Goal: Task Accomplishment & Management: Manage account settings

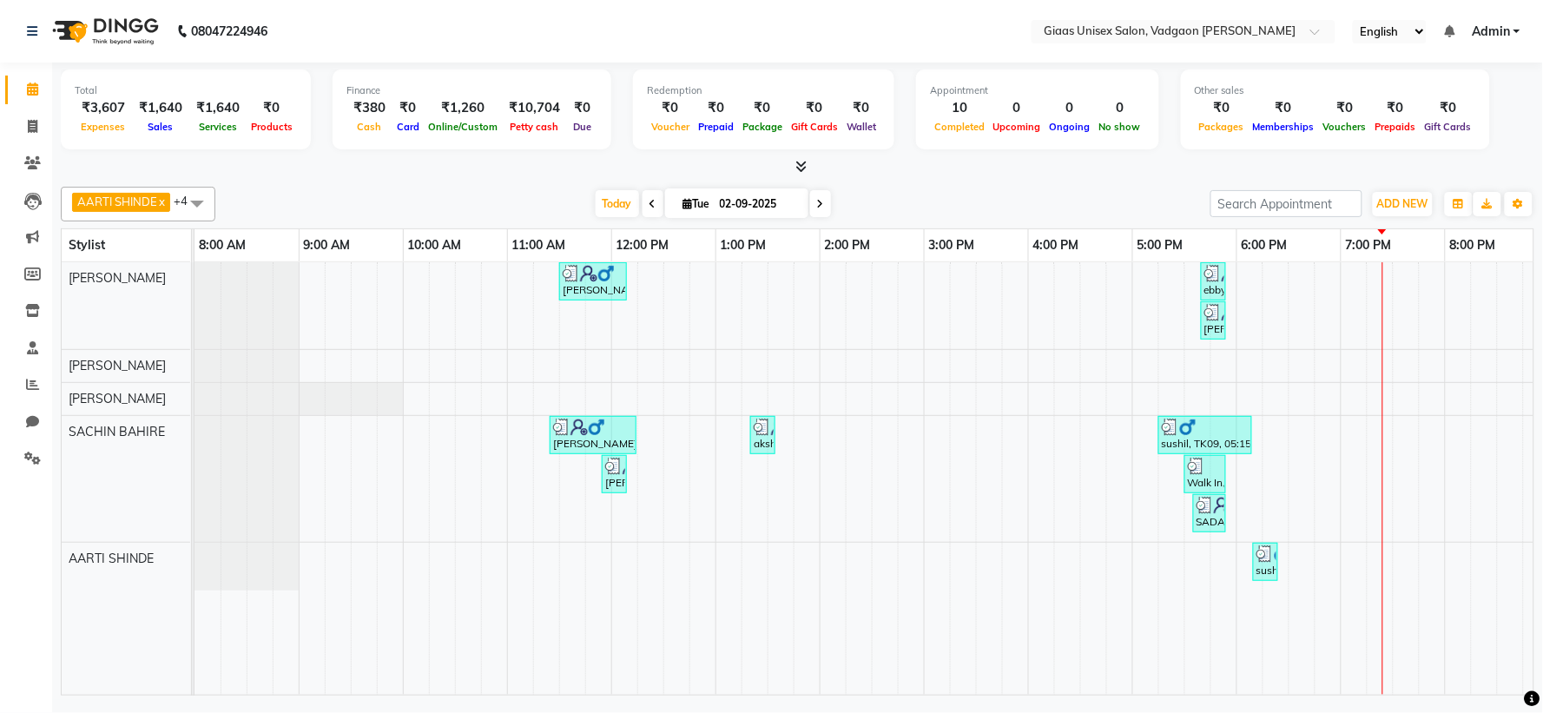
scroll to position [0, 223]
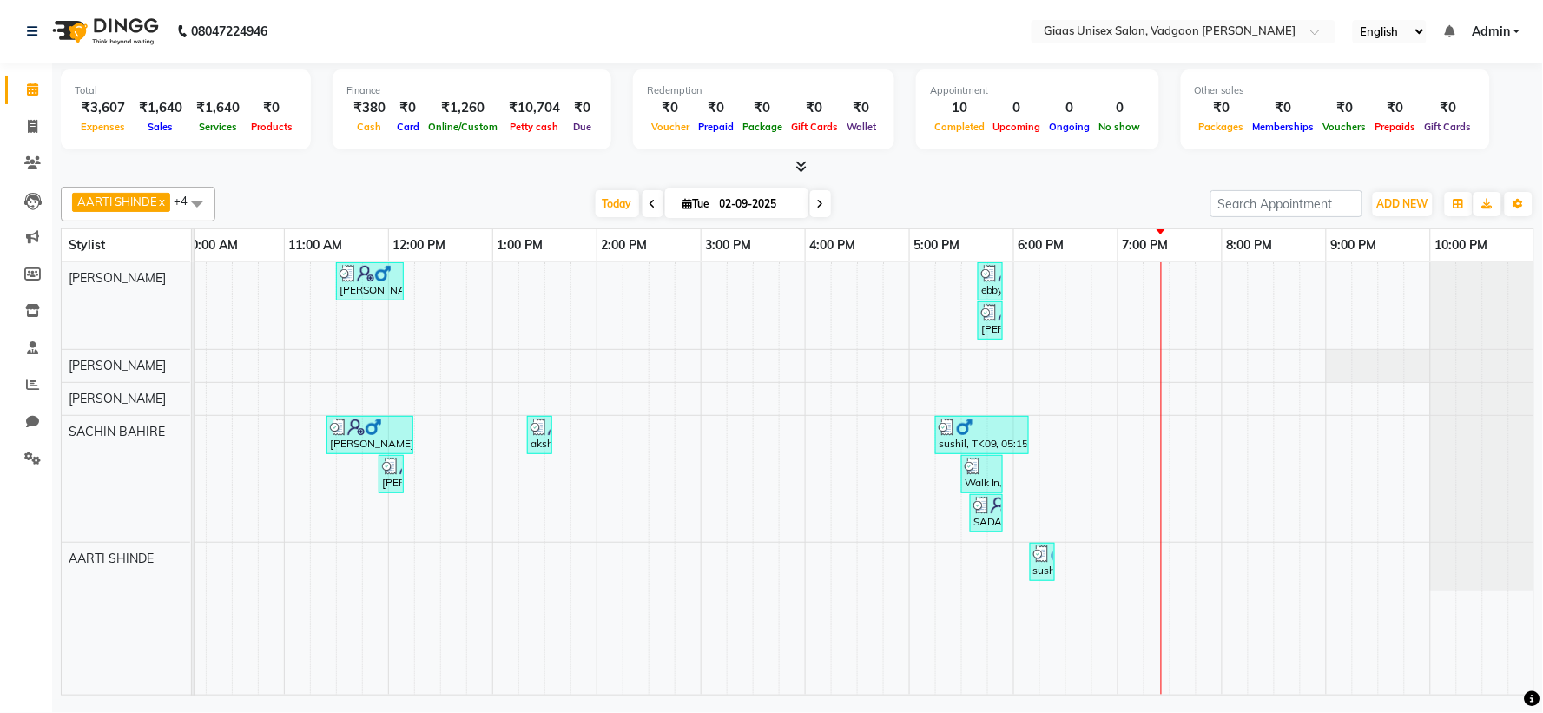
click at [280, 126] on span "Products" at bounding box center [272, 127] width 50 height 12
click at [356, 123] on span "Cash" at bounding box center [369, 127] width 33 height 12
click at [452, 114] on div "₹1,260" at bounding box center [463, 108] width 78 height 20
click at [37, 463] on icon at bounding box center [32, 458] width 17 height 13
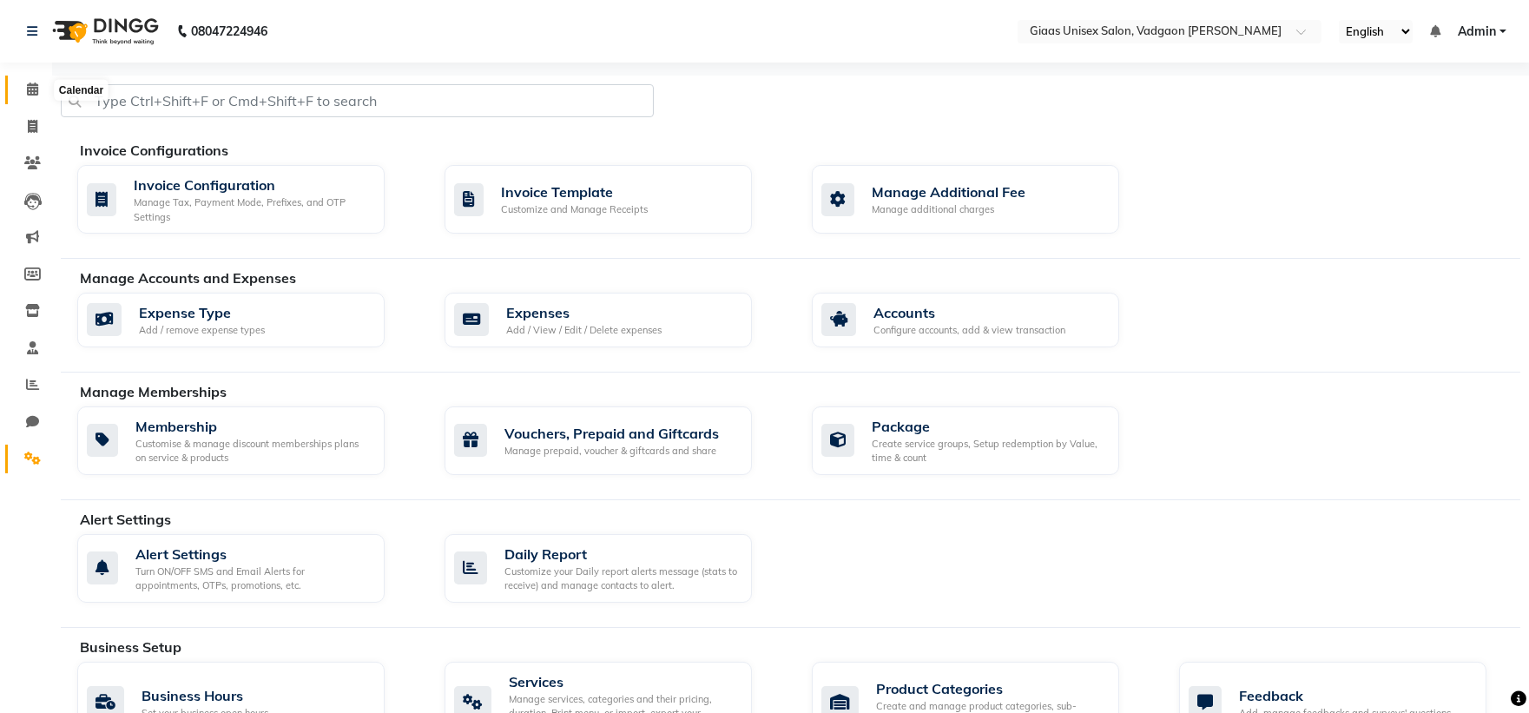
click at [30, 87] on icon at bounding box center [32, 89] width 11 height 13
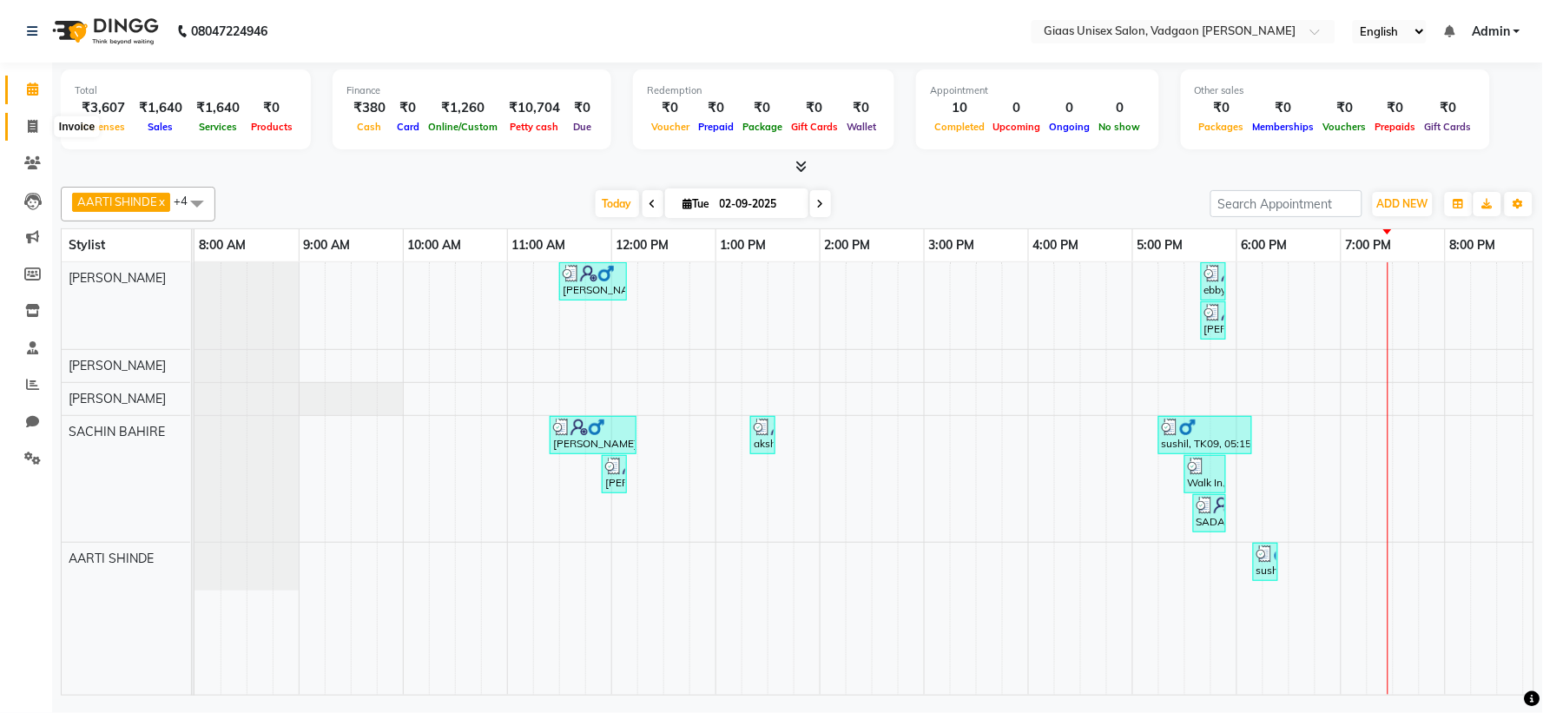
click at [36, 123] on icon at bounding box center [33, 126] width 10 height 13
select select "service"
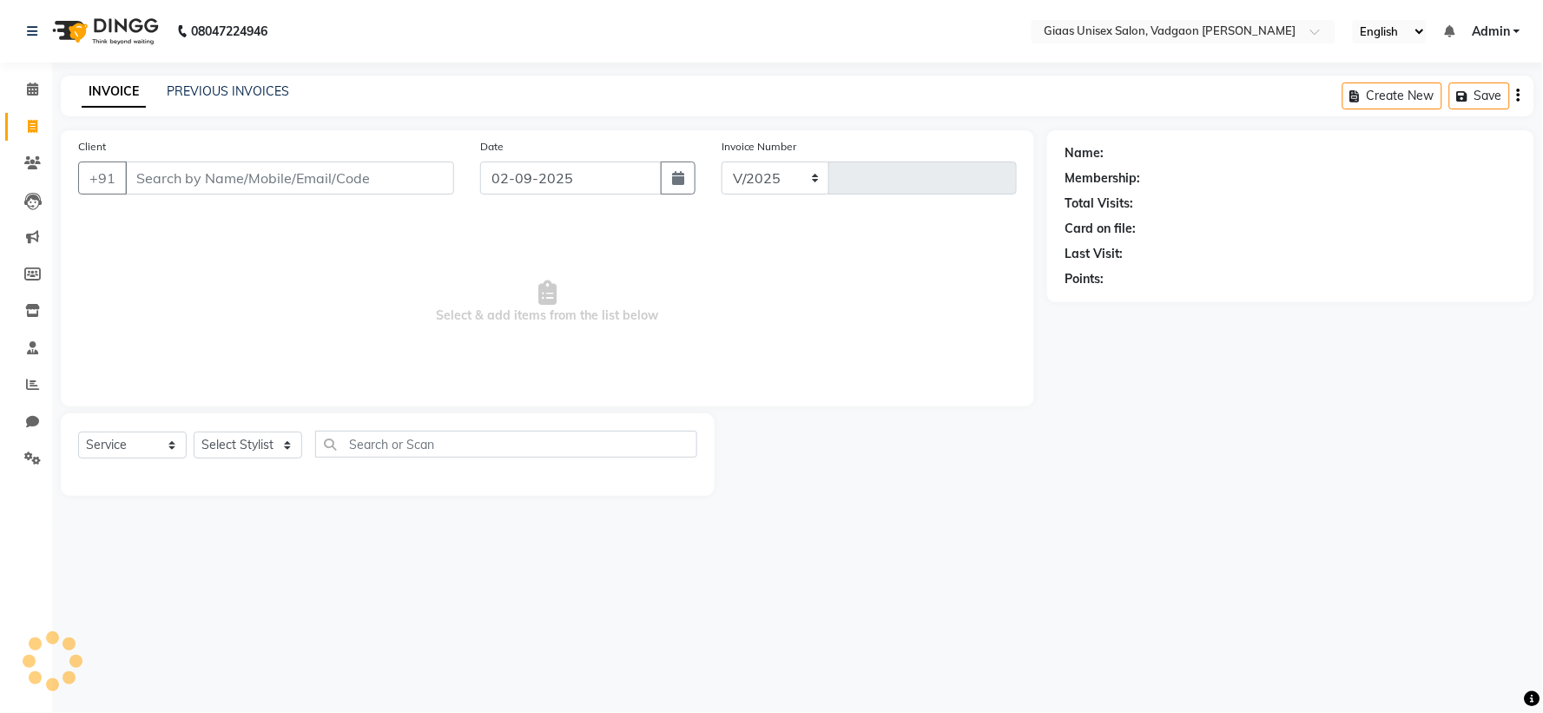
select select "8007"
type input "1784"
click at [290, 443] on select "Select Stylist [PERSON_NAME] [PERSON_NAME] [PERSON_NAME] [PERSON_NAME] [PERSON_…" at bounding box center [248, 445] width 109 height 27
select select "72893"
click at [194, 433] on select "Select Stylist [PERSON_NAME] [PERSON_NAME] [PERSON_NAME] [PERSON_NAME] [PERSON_…" at bounding box center [248, 445] width 109 height 27
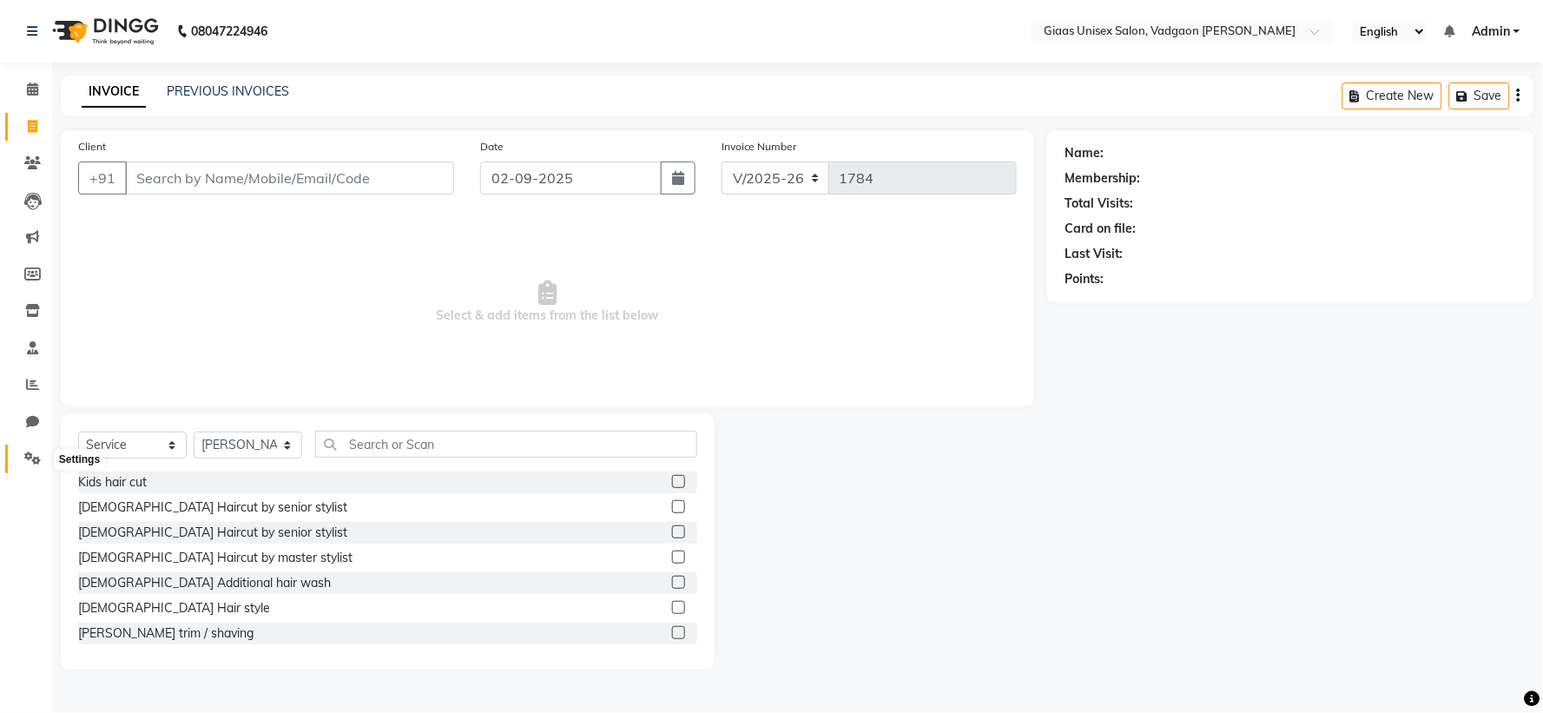
click at [38, 453] on icon at bounding box center [32, 458] width 17 height 13
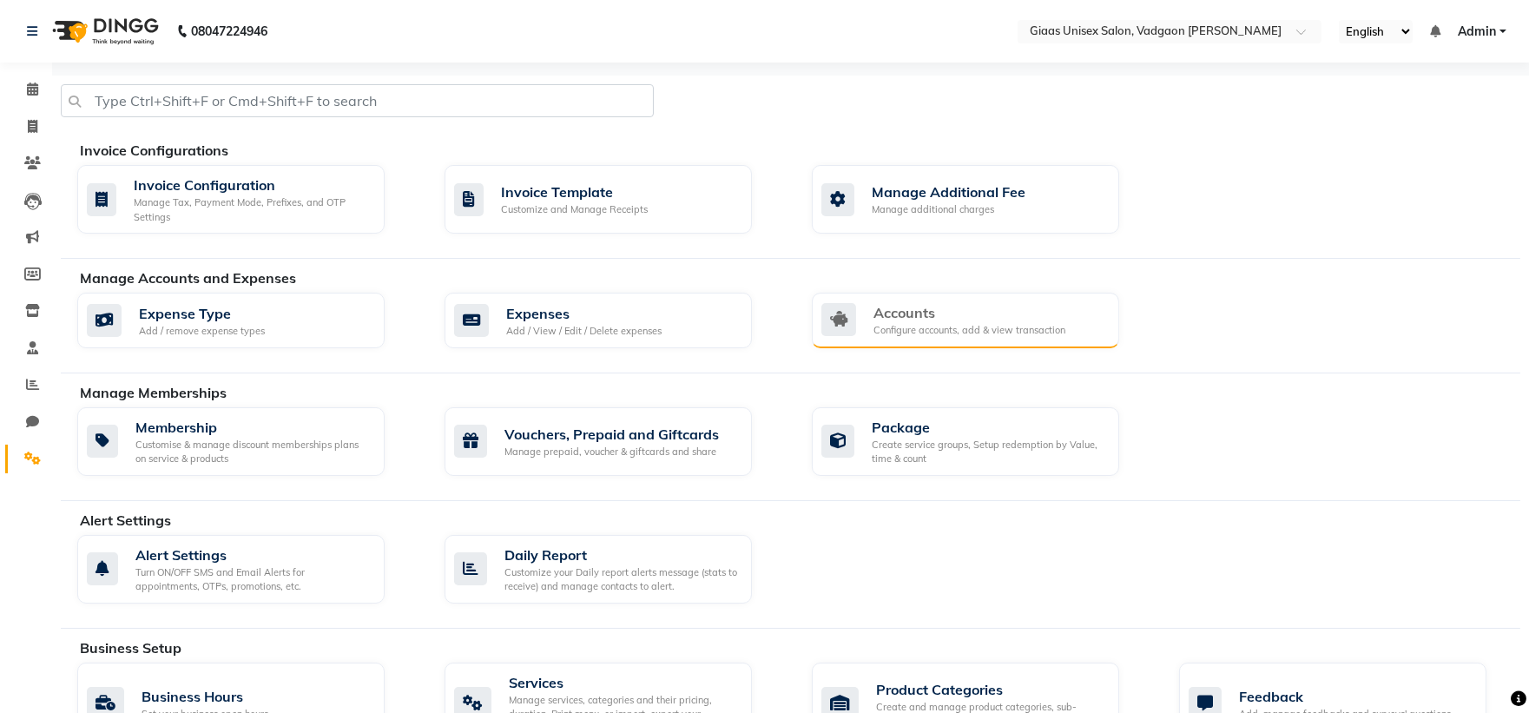
click at [882, 320] on div "Accounts" at bounding box center [970, 312] width 192 height 21
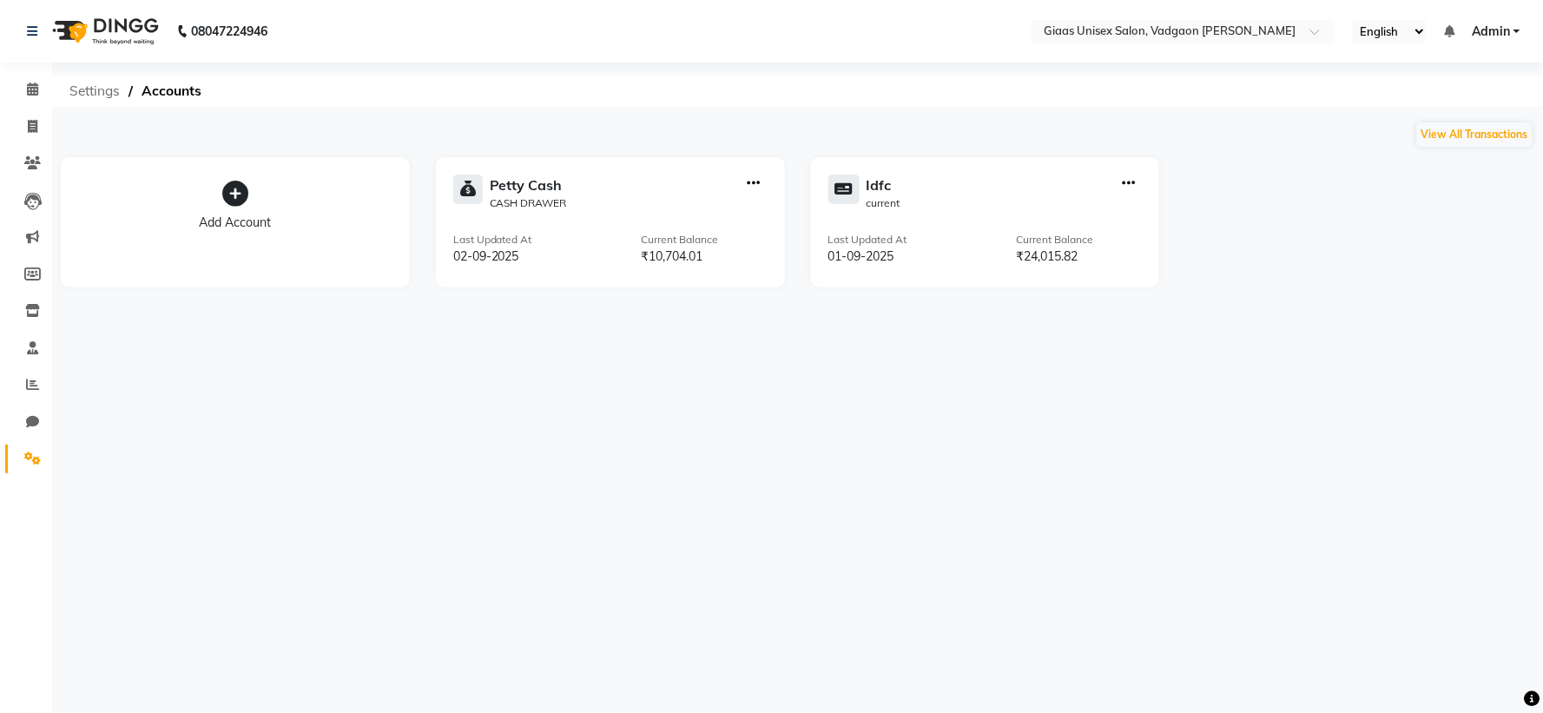
click at [99, 96] on span "Settings" at bounding box center [95, 91] width 68 height 31
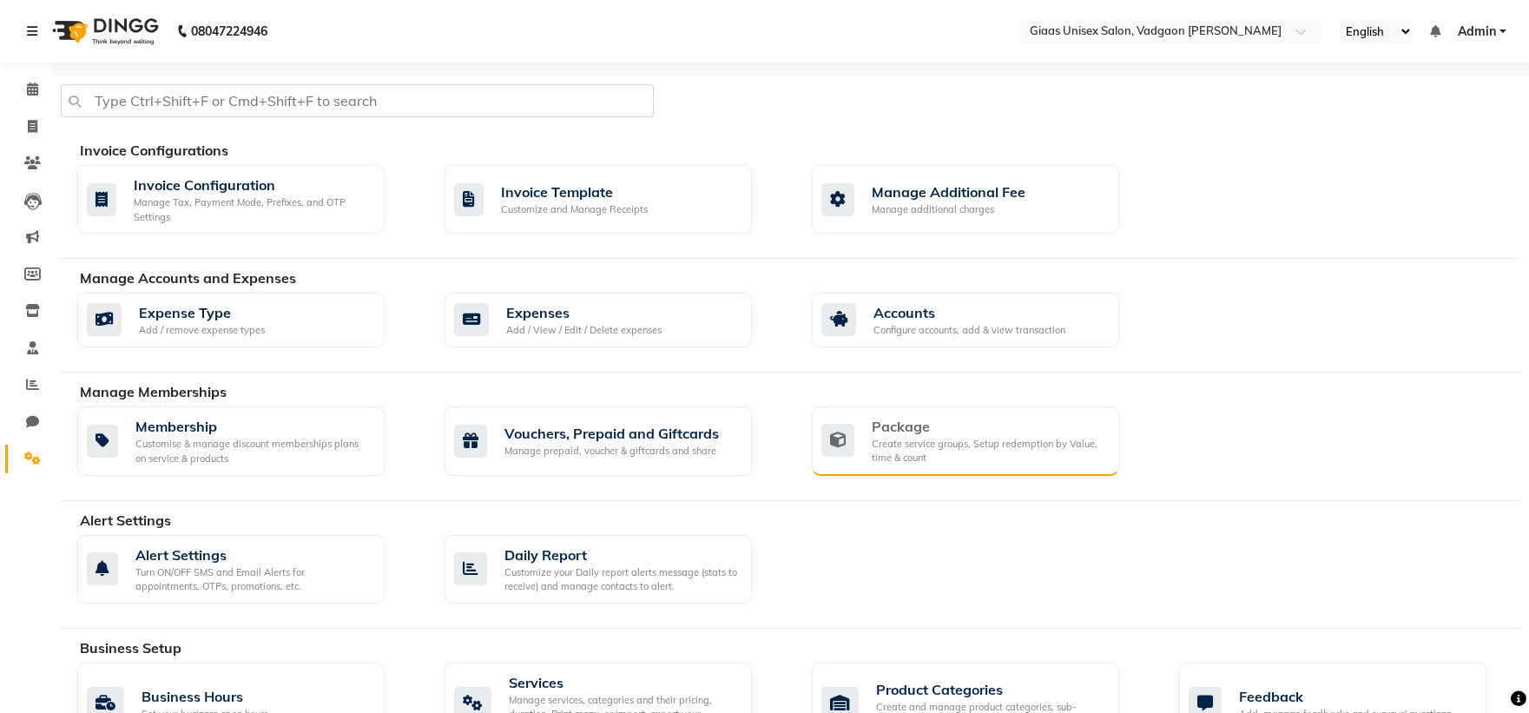
click at [849, 440] on icon at bounding box center [838, 440] width 33 height 33
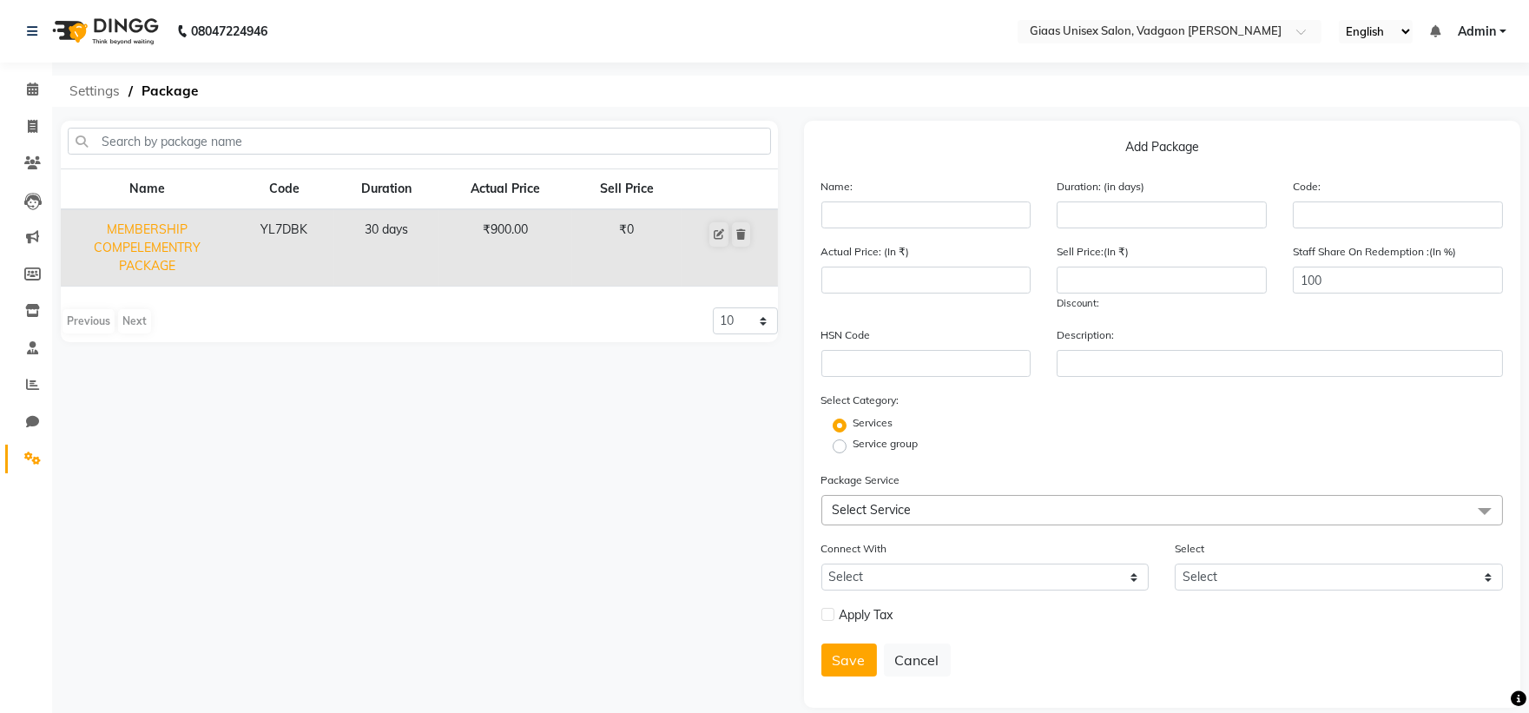
click at [100, 89] on span "Settings" at bounding box center [95, 91] width 68 height 31
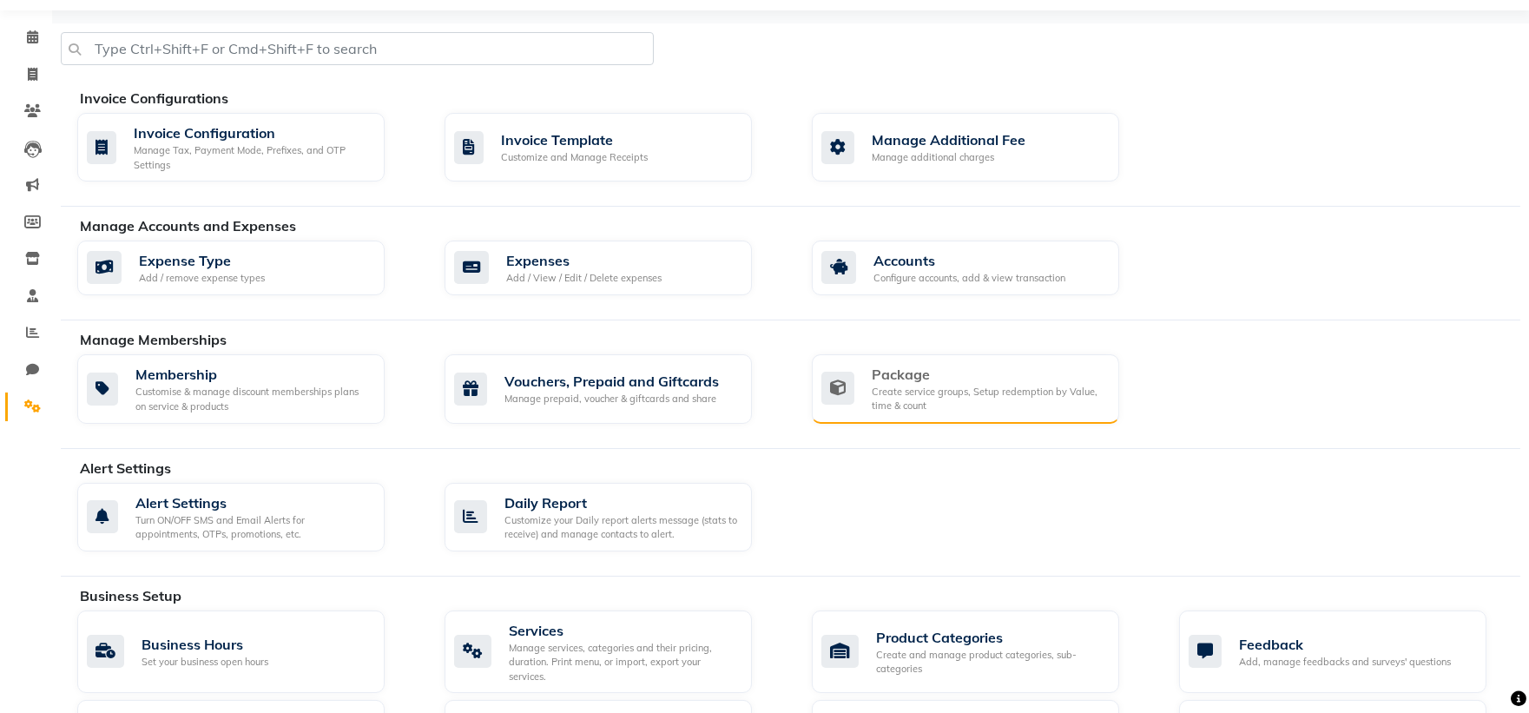
scroll to position [96, 0]
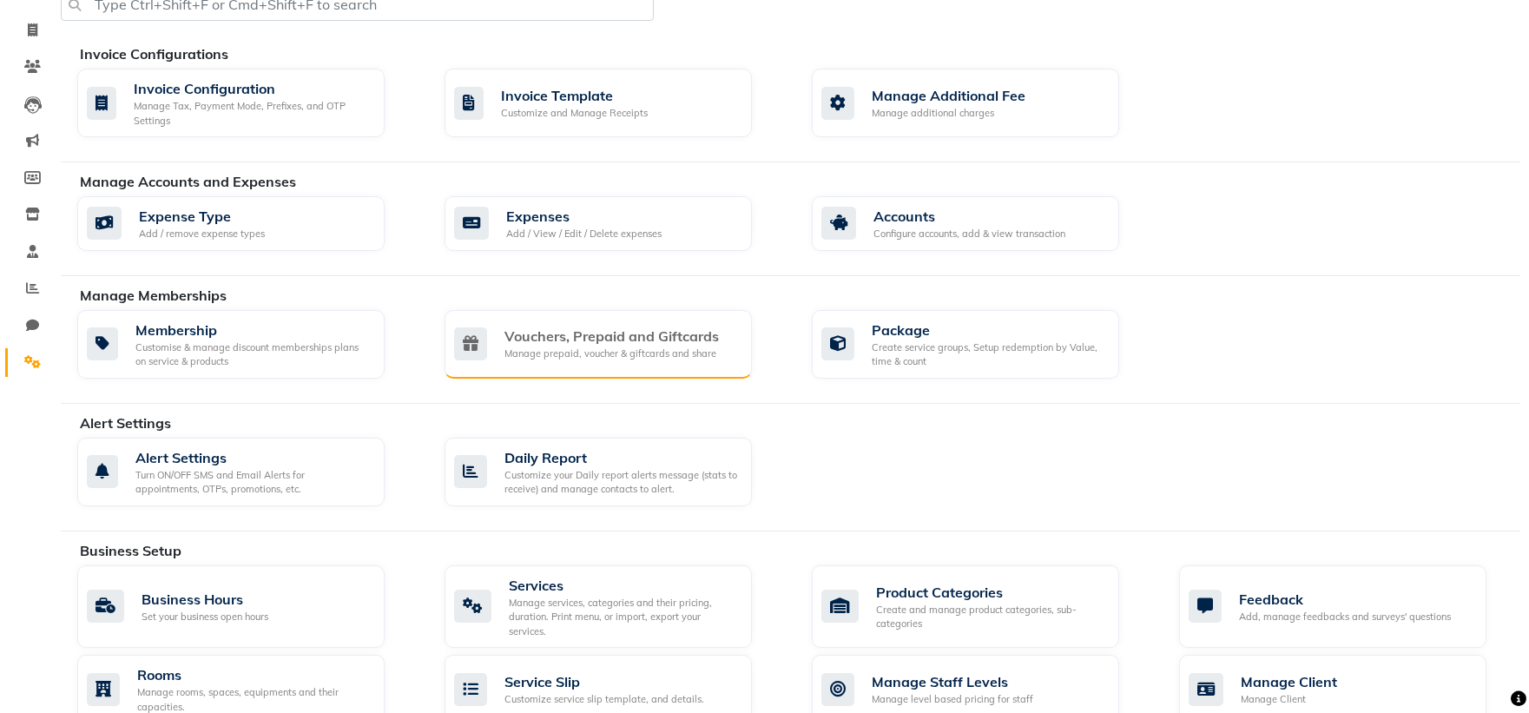
click at [596, 340] on div "Vouchers, Prepaid and Giftcards" at bounding box center [612, 336] width 215 height 21
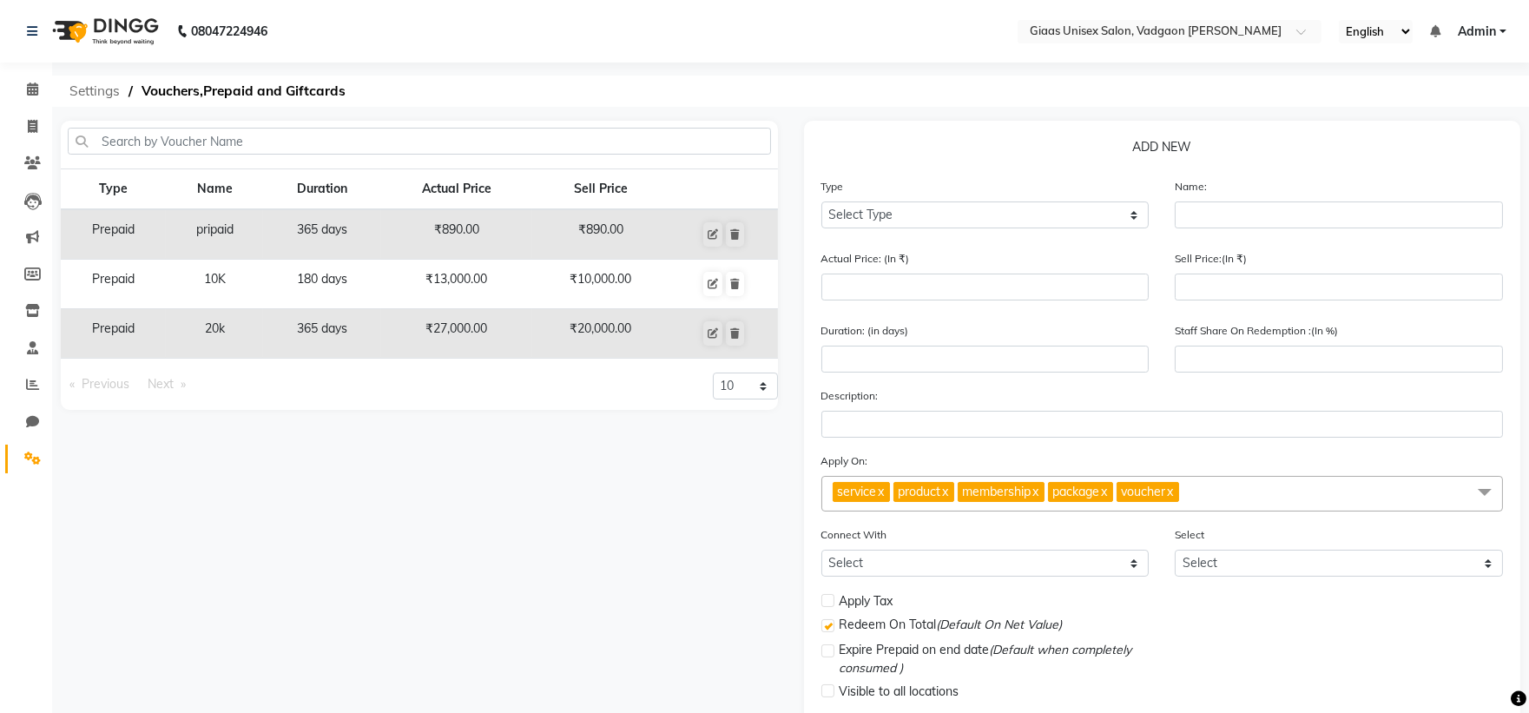
click at [93, 88] on span "Settings" at bounding box center [95, 91] width 68 height 31
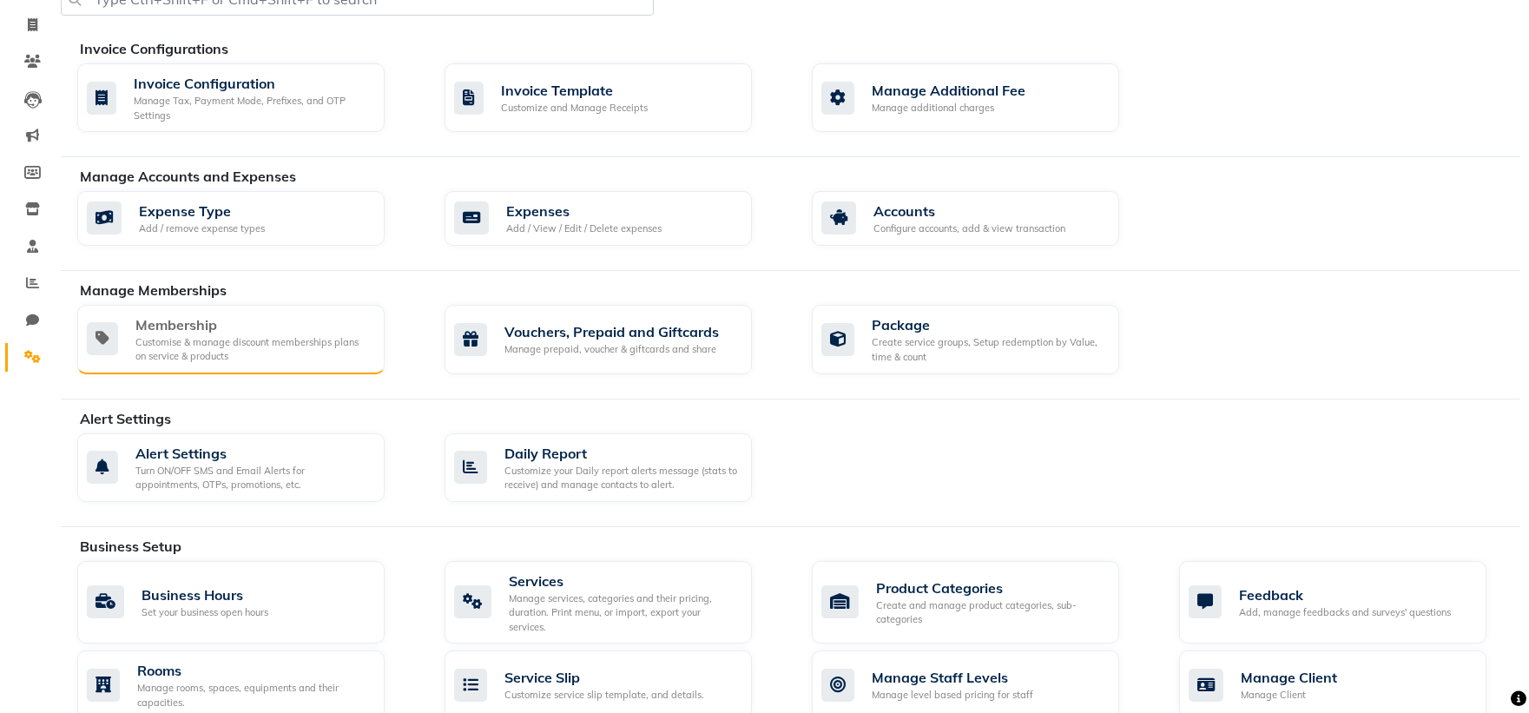
scroll to position [193, 0]
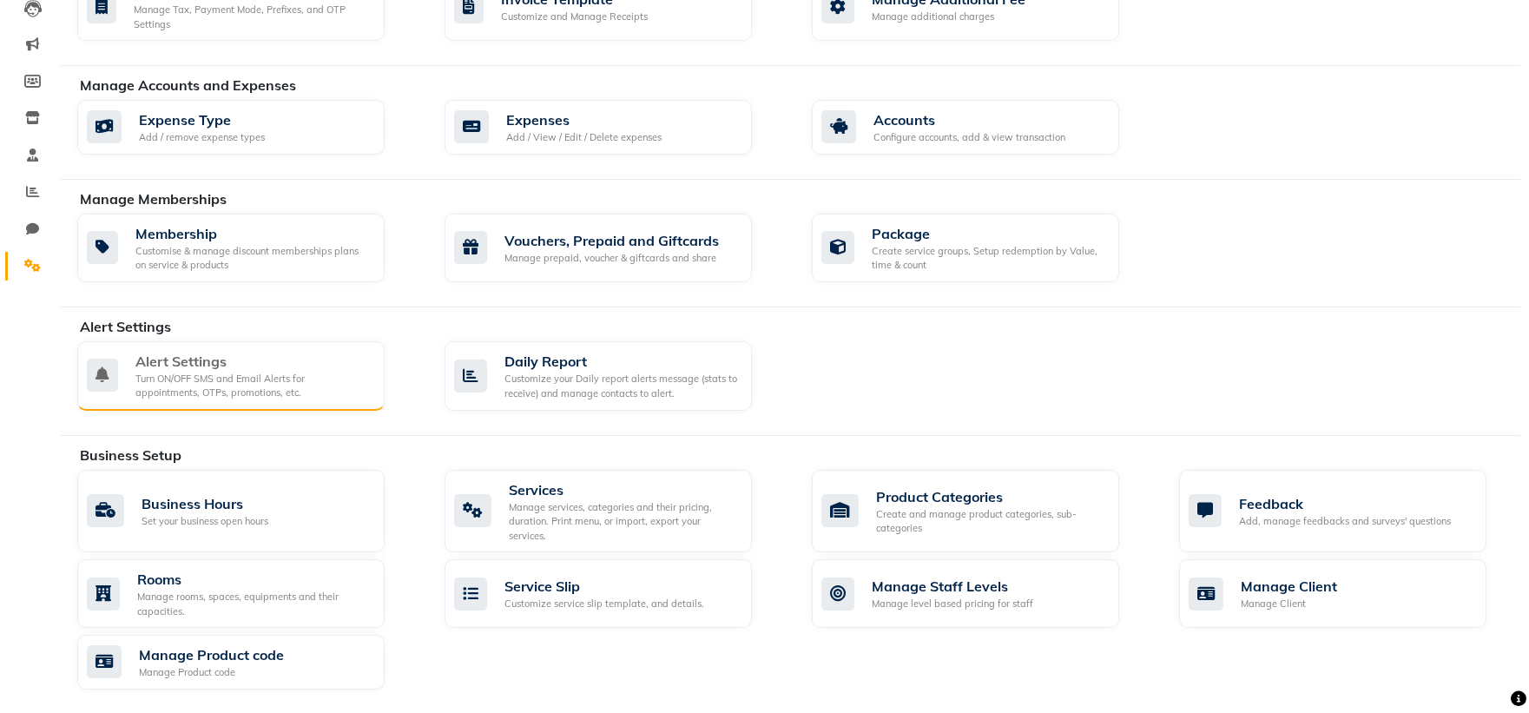
click at [240, 384] on div "Turn ON/OFF SMS and Email Alerts for appointments, OTPs, promotions, etc." at bounding box center [252, 386] width 235 height 29
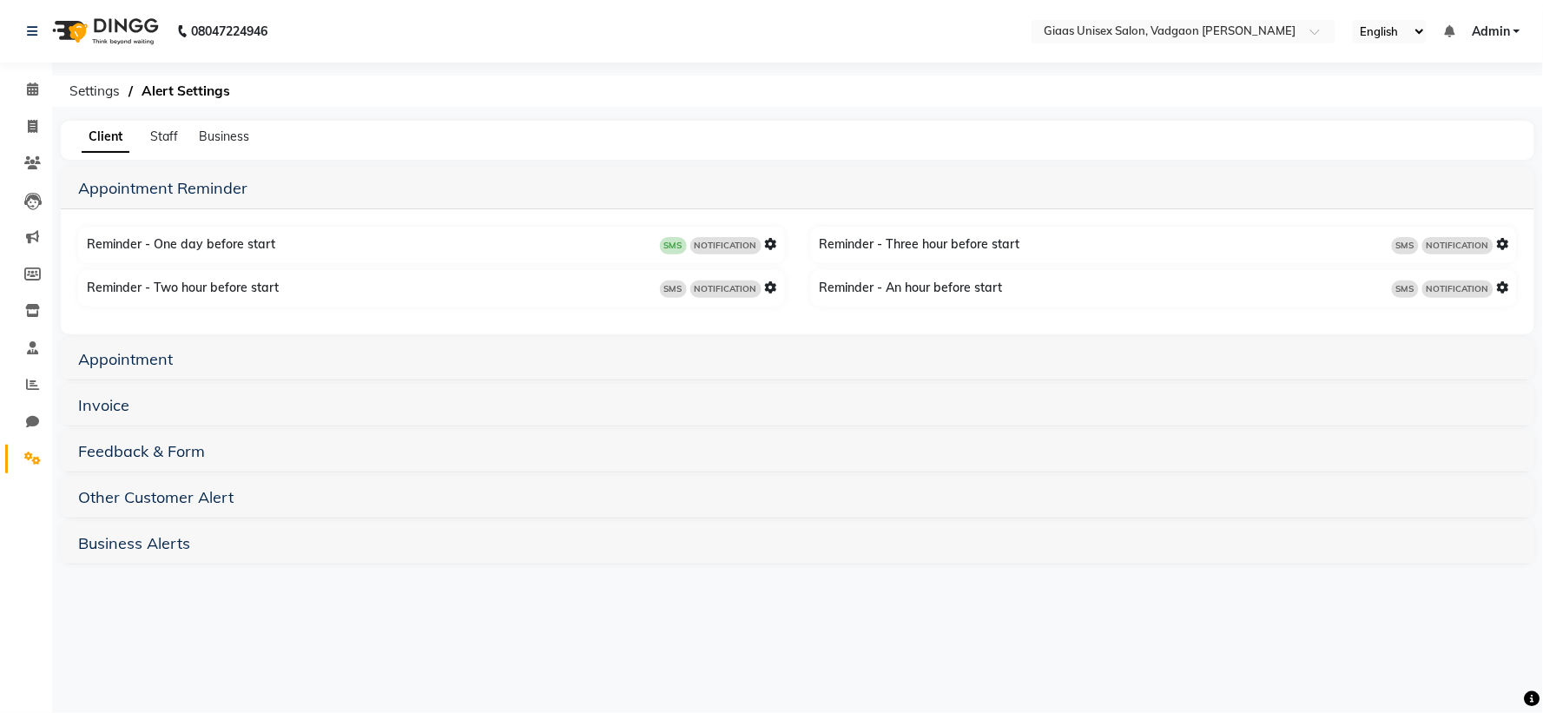
click at [768, 239] on icon at bounding box center [771, 244] width 12 height 12
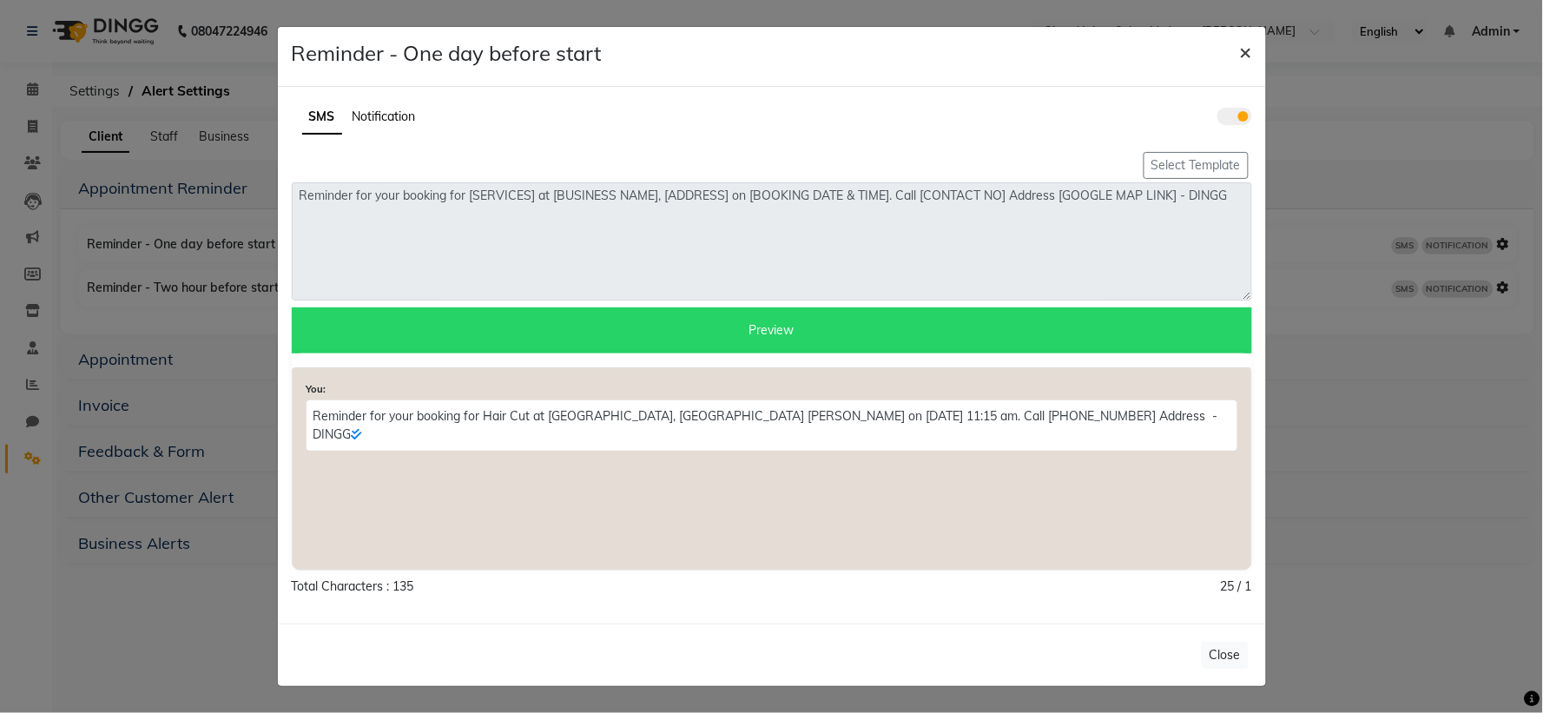
click at [1245, 50] on span "×" at bounding box center [1246, 51] width 12 height 26
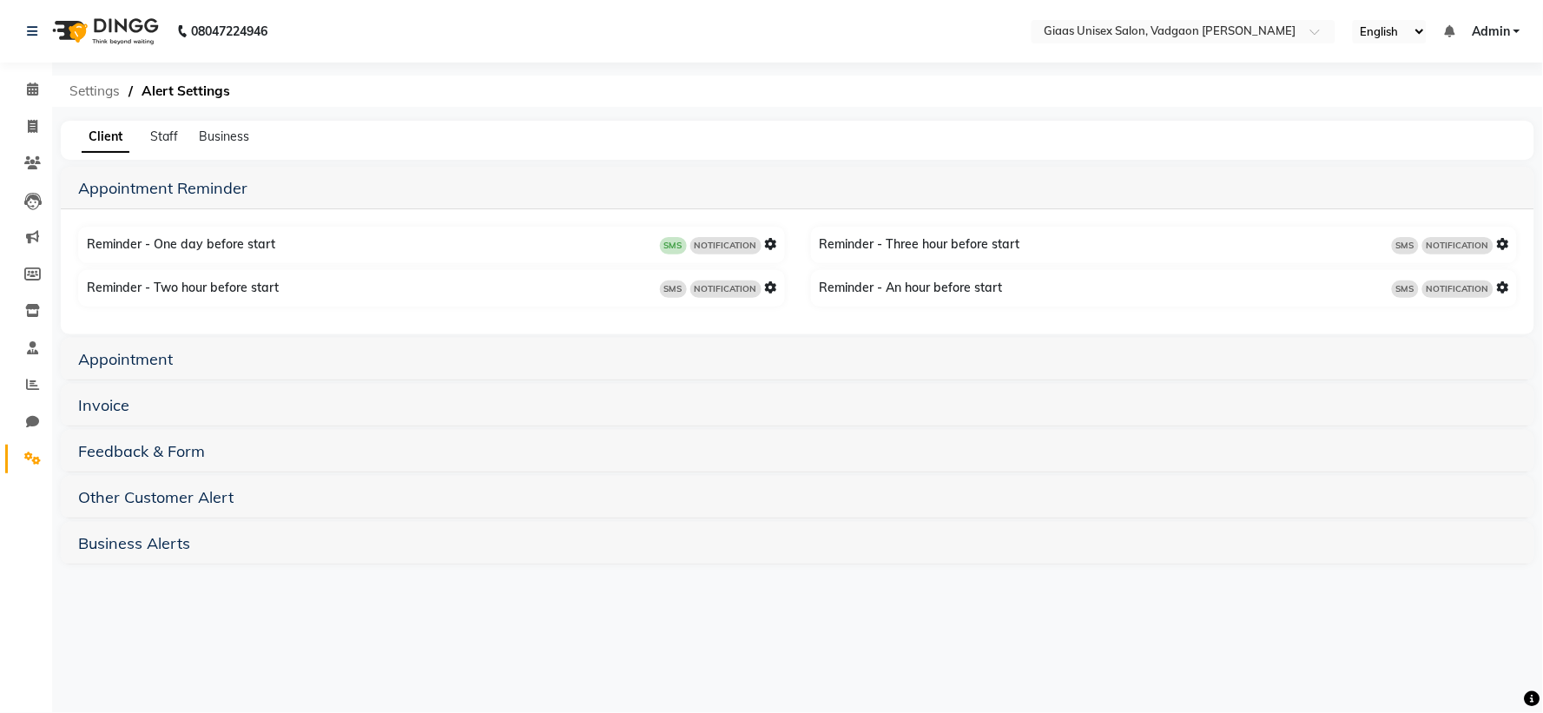
click at [118, 85] on span "Settings" at bounding box center [95, 91] width 68 height 31
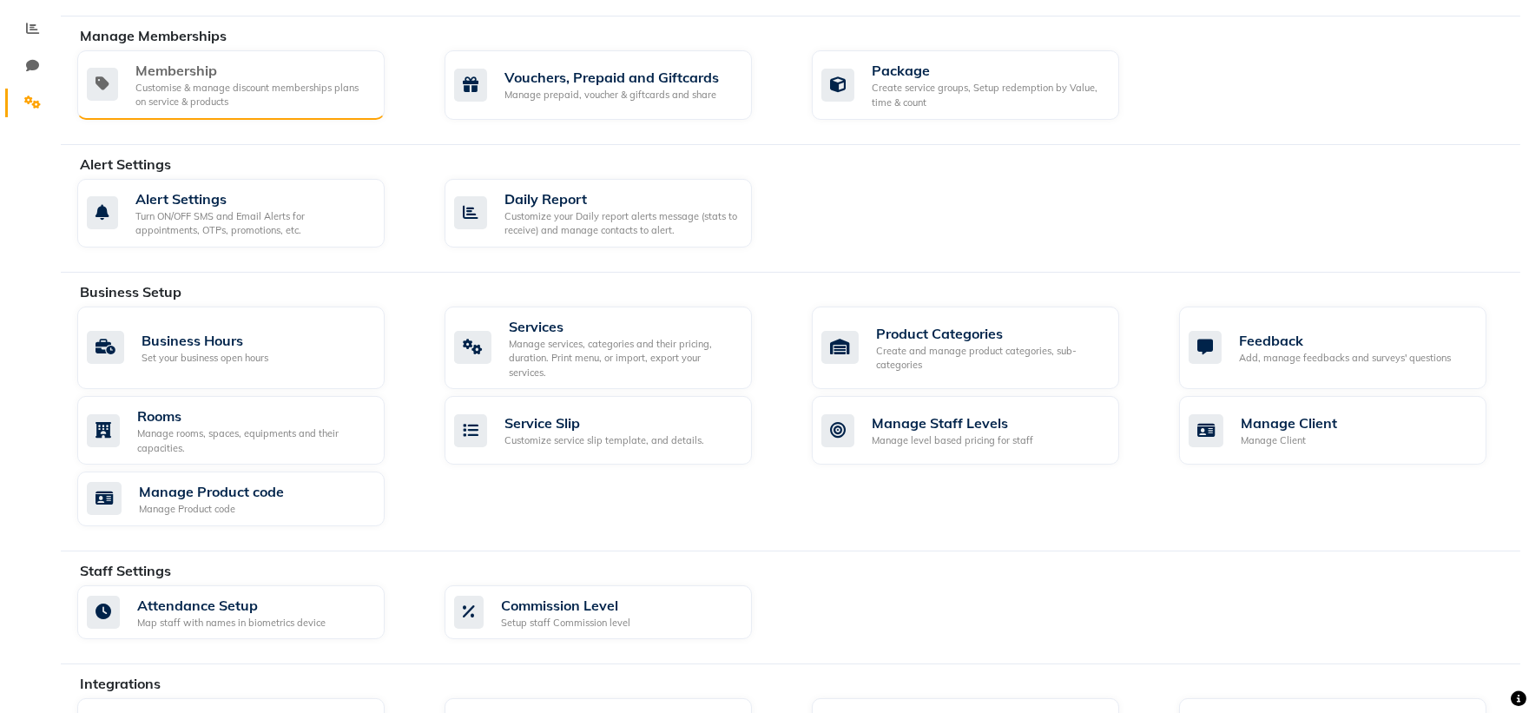
scroll to position [386, 0]
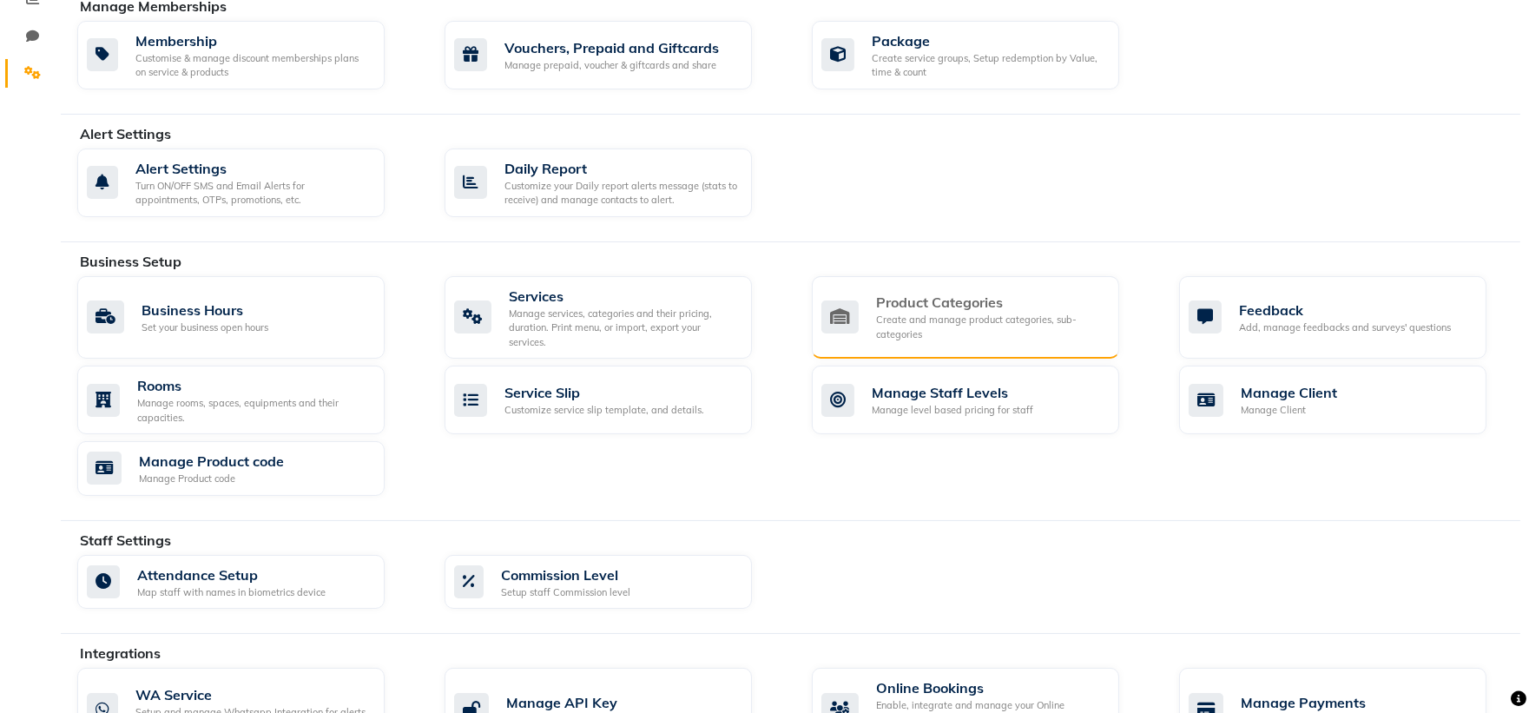
click at [945, 314] on div "Create and manage product categories, sub-categories" at bounding box center [990, 327] width 229 height 29
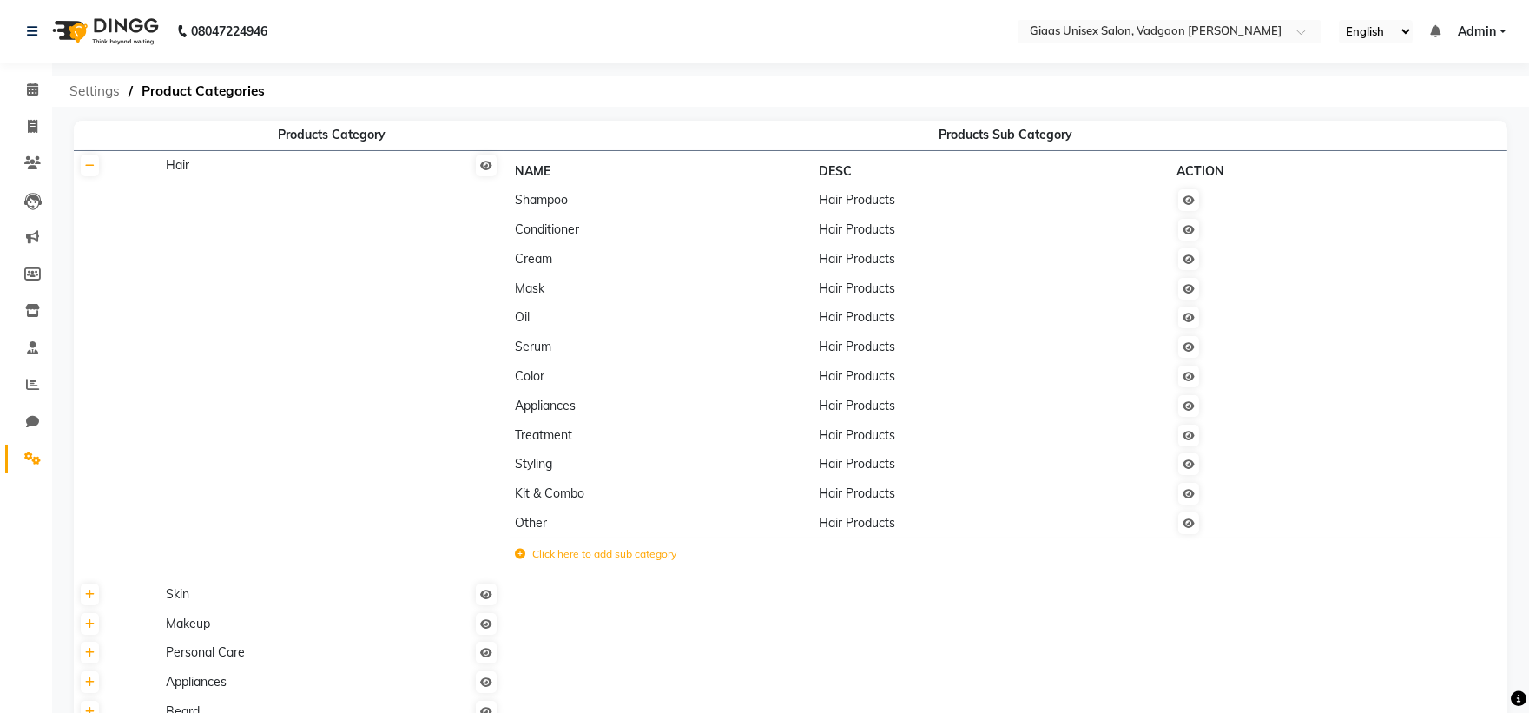
click at [89, 87] on span "Settings" at bounding box center [95, 91] width 68 height 31
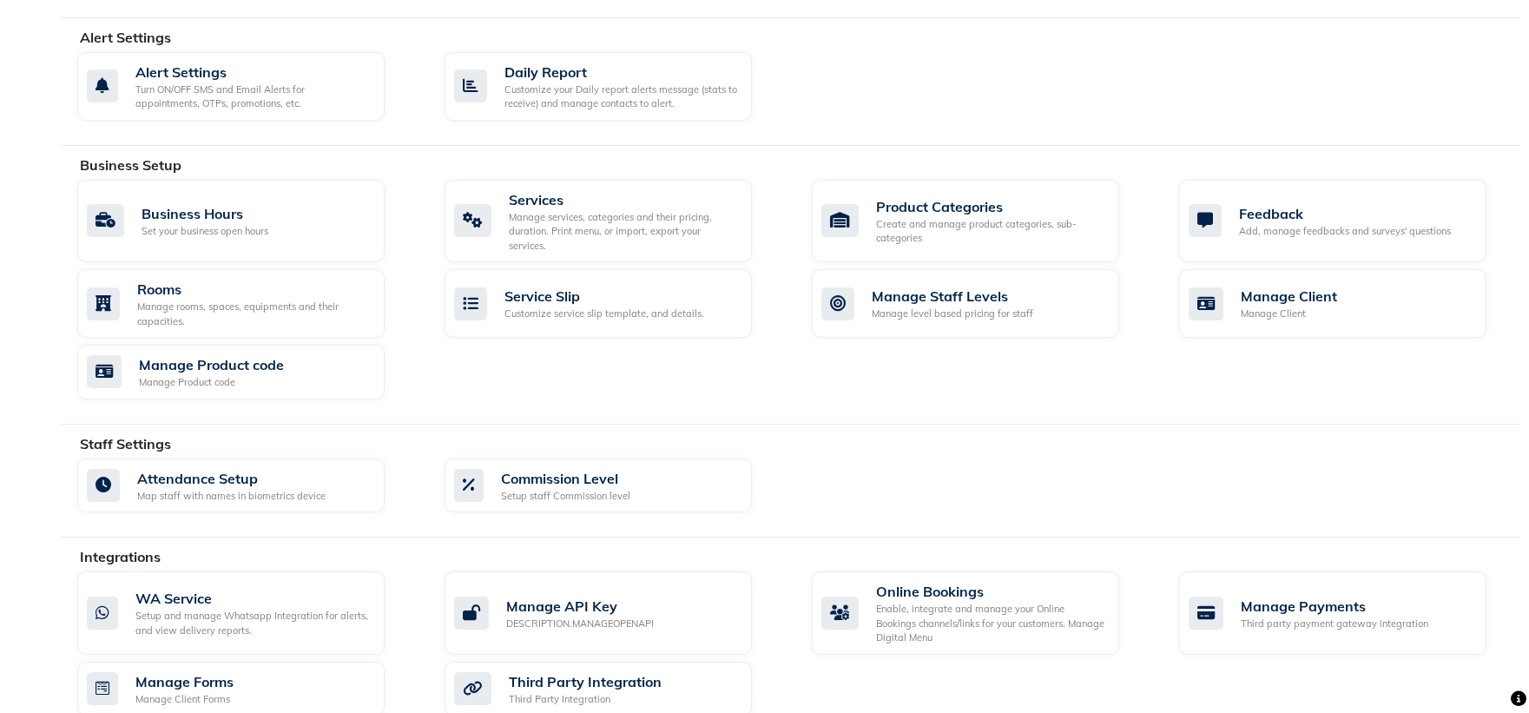
scroll to position [639, 0]
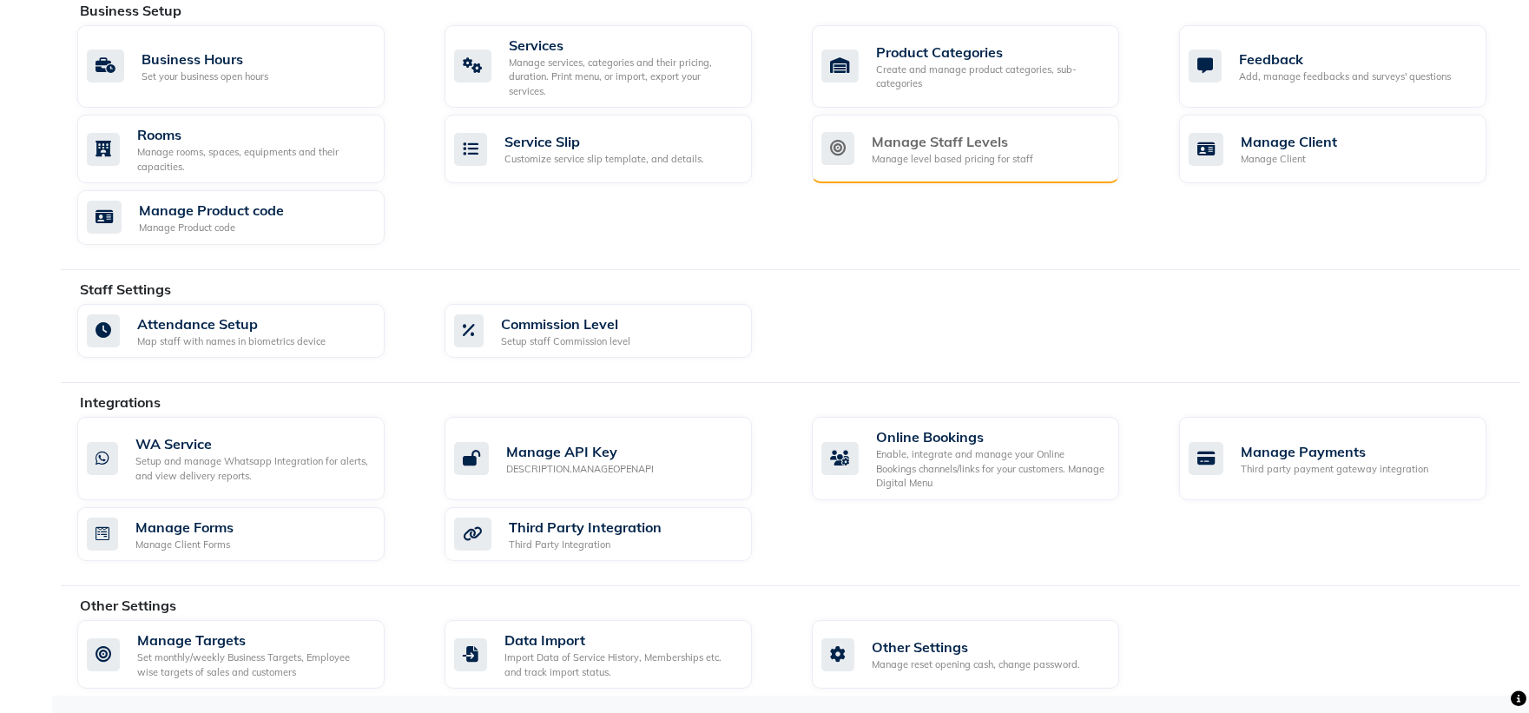
click at [895, 136] on div "Manage Staff Levels" at bounding box center [953, 141] width 162 height 21
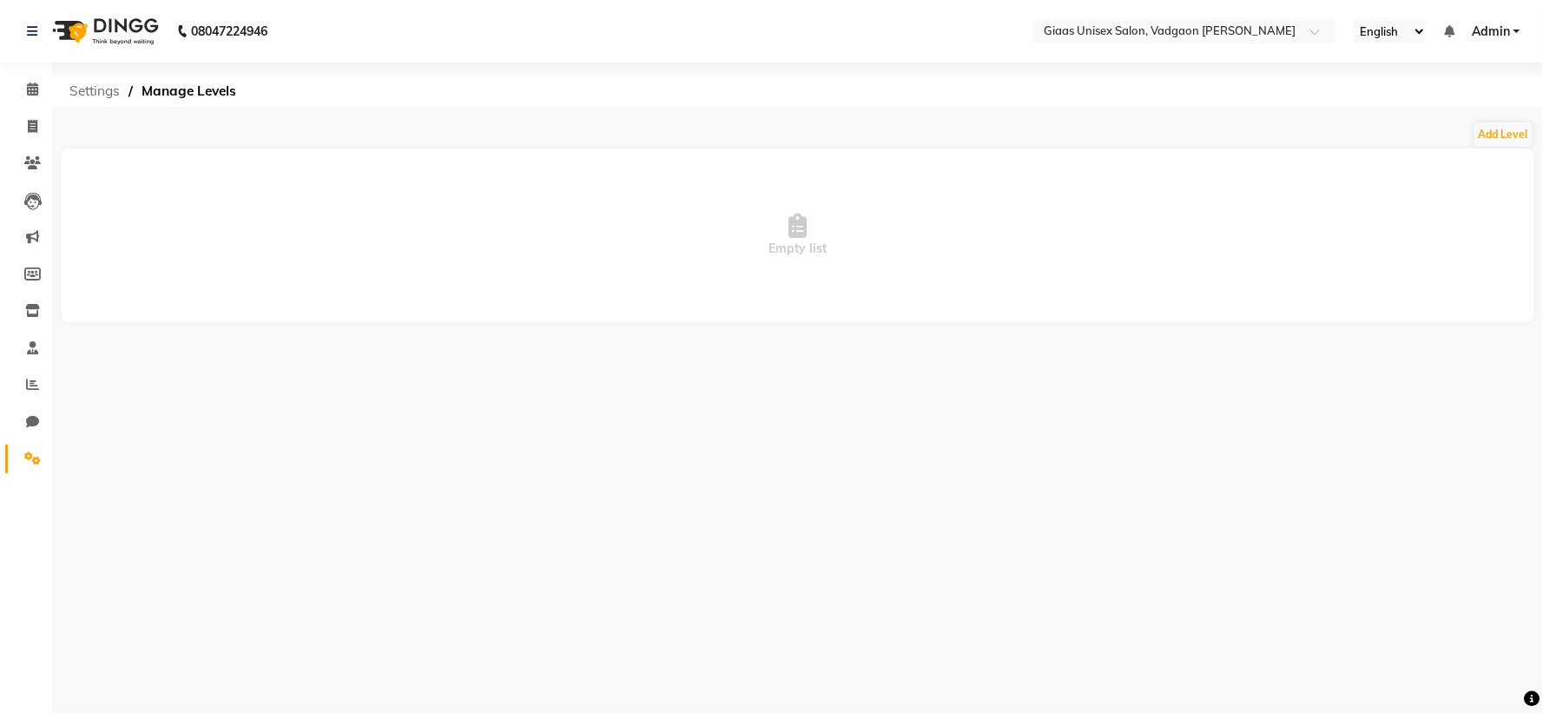
click at [100, 93] on span "Settings" at bounding box center [95, 91] width 68 height 31
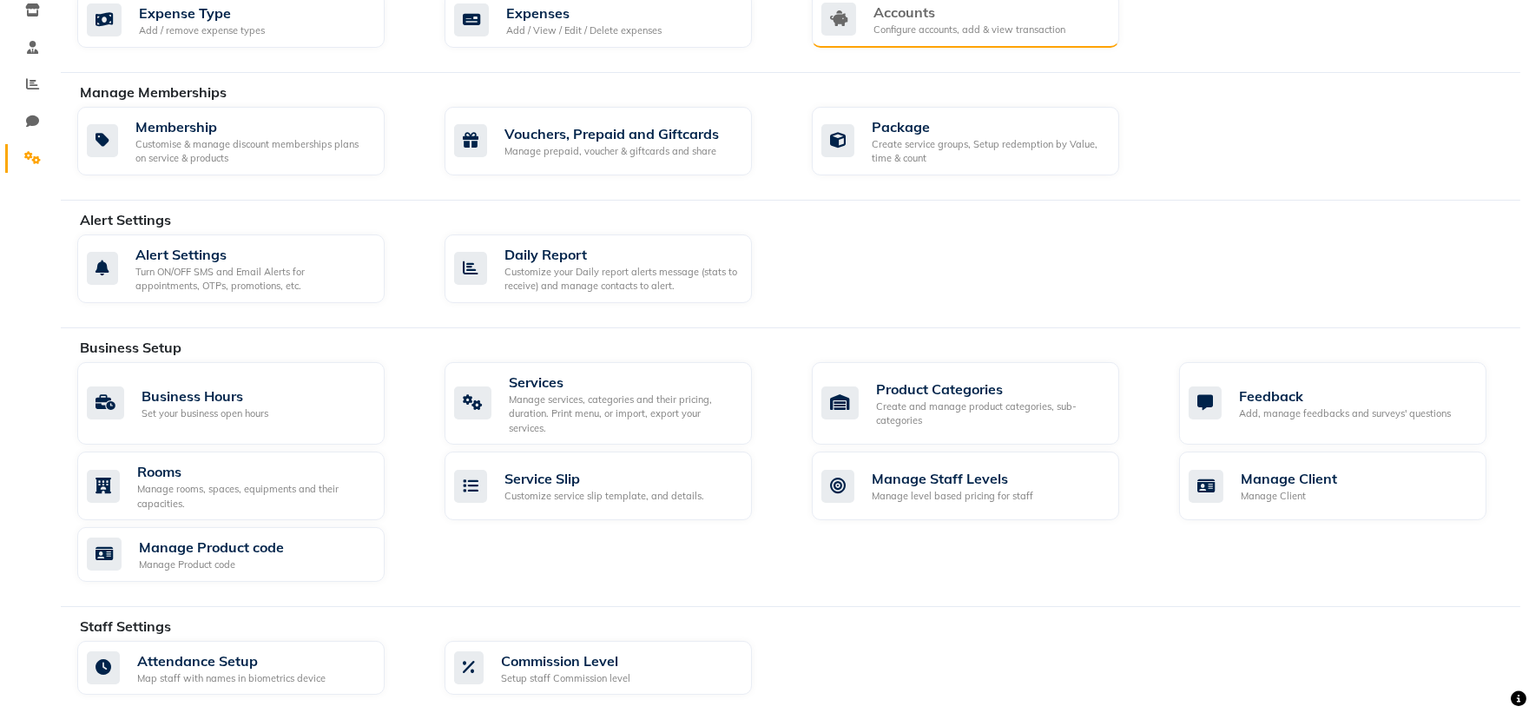
scroll to position [482, 0]
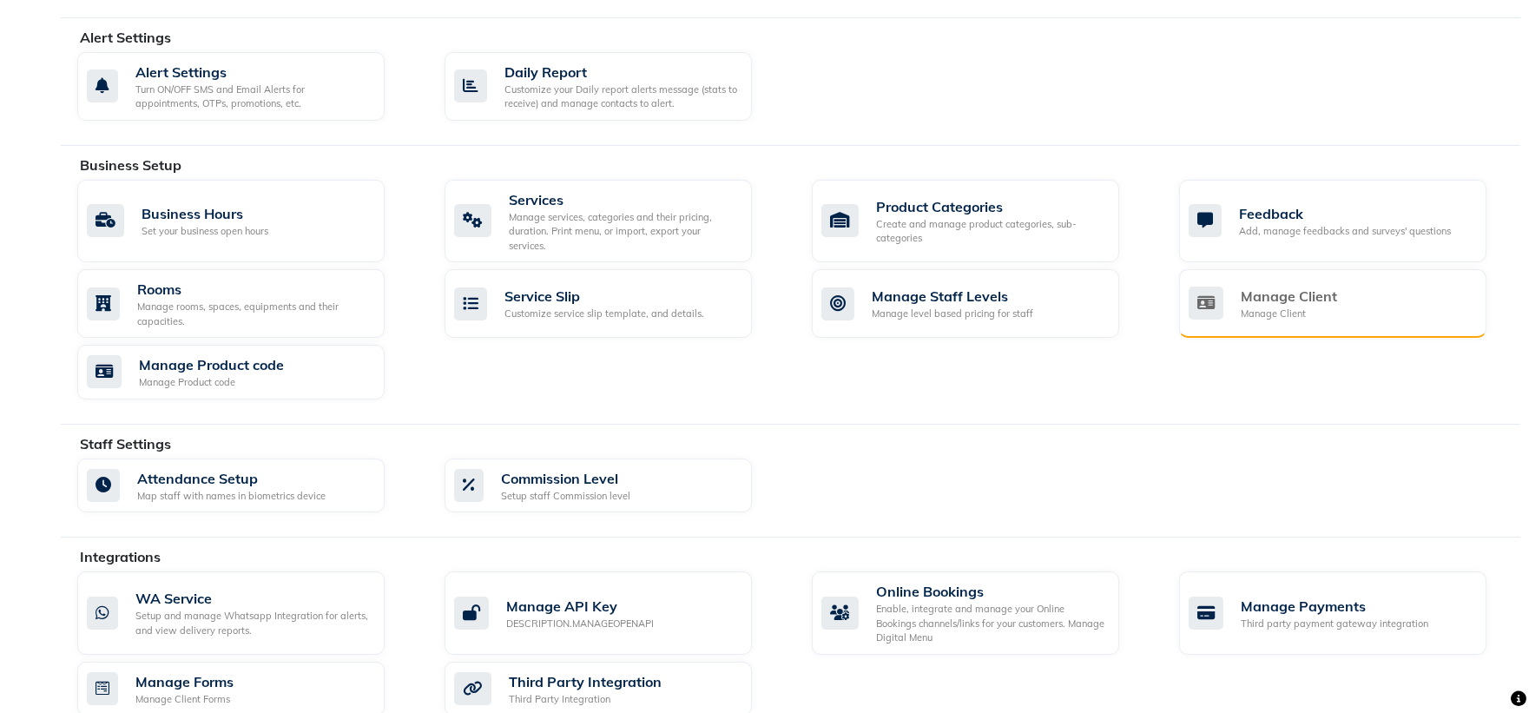
click at [1260, 309] on div "Manage Client" at bounding box center [1289, 314] width 96 height 15
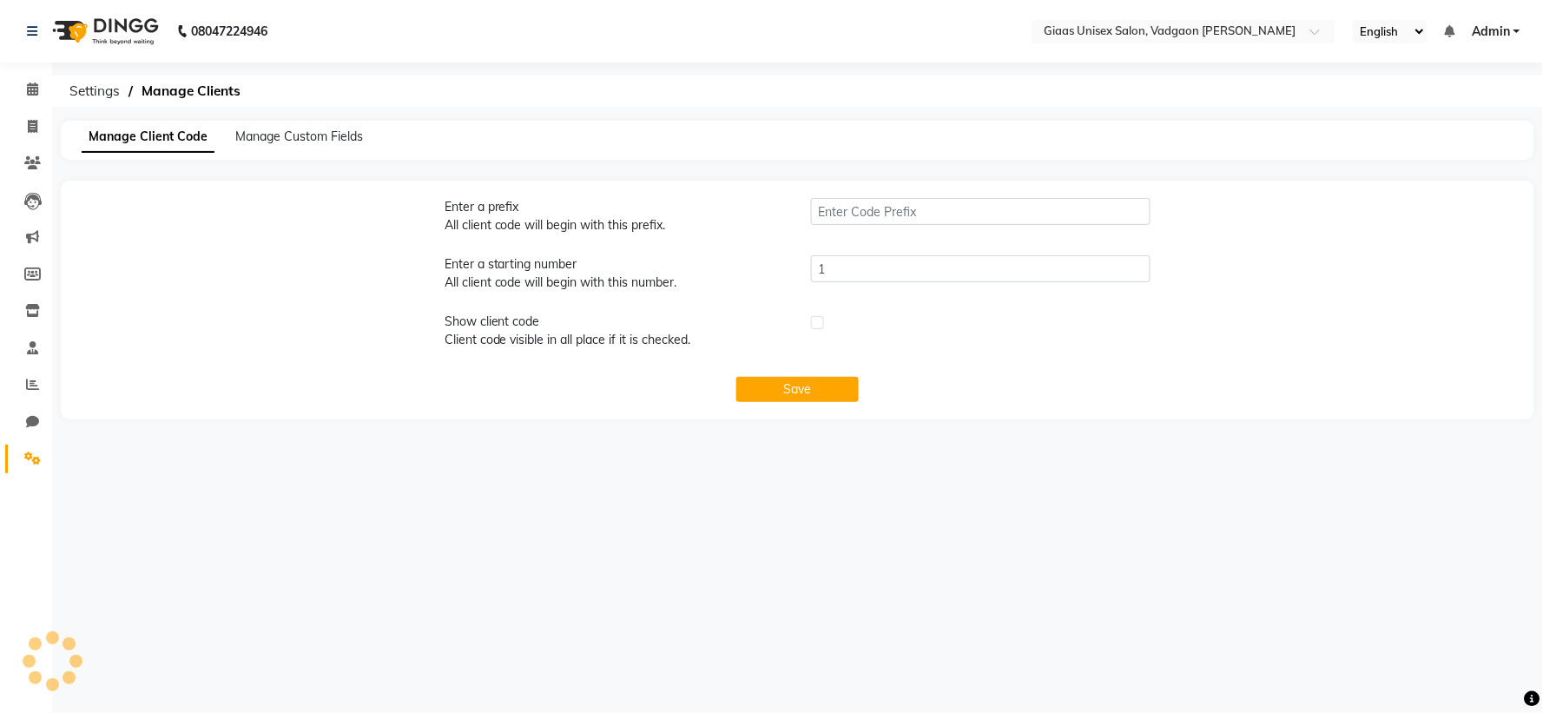
type input "GVA"
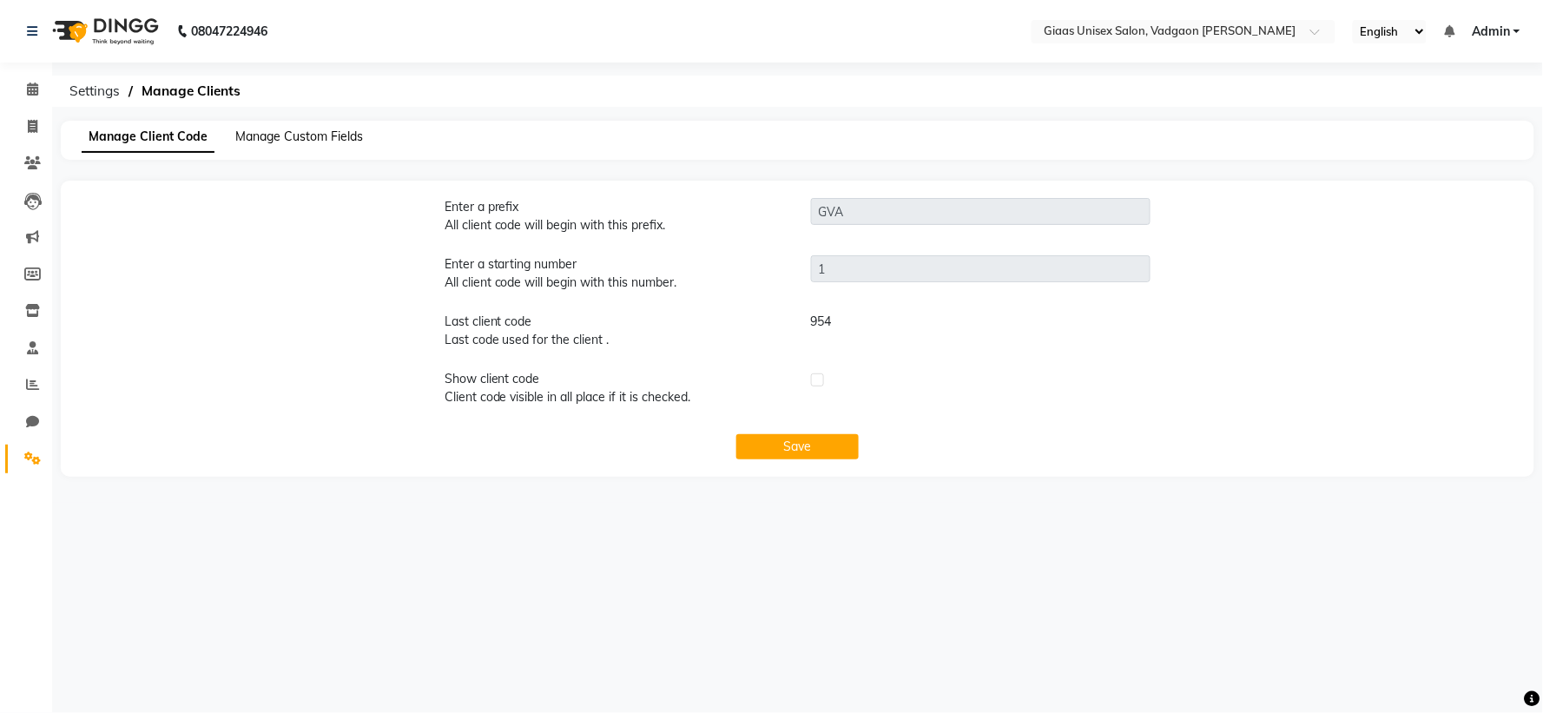
click at [316, 131] on span "Manage Custom Fields" at bounding box center [299, 137] width 128 height 16
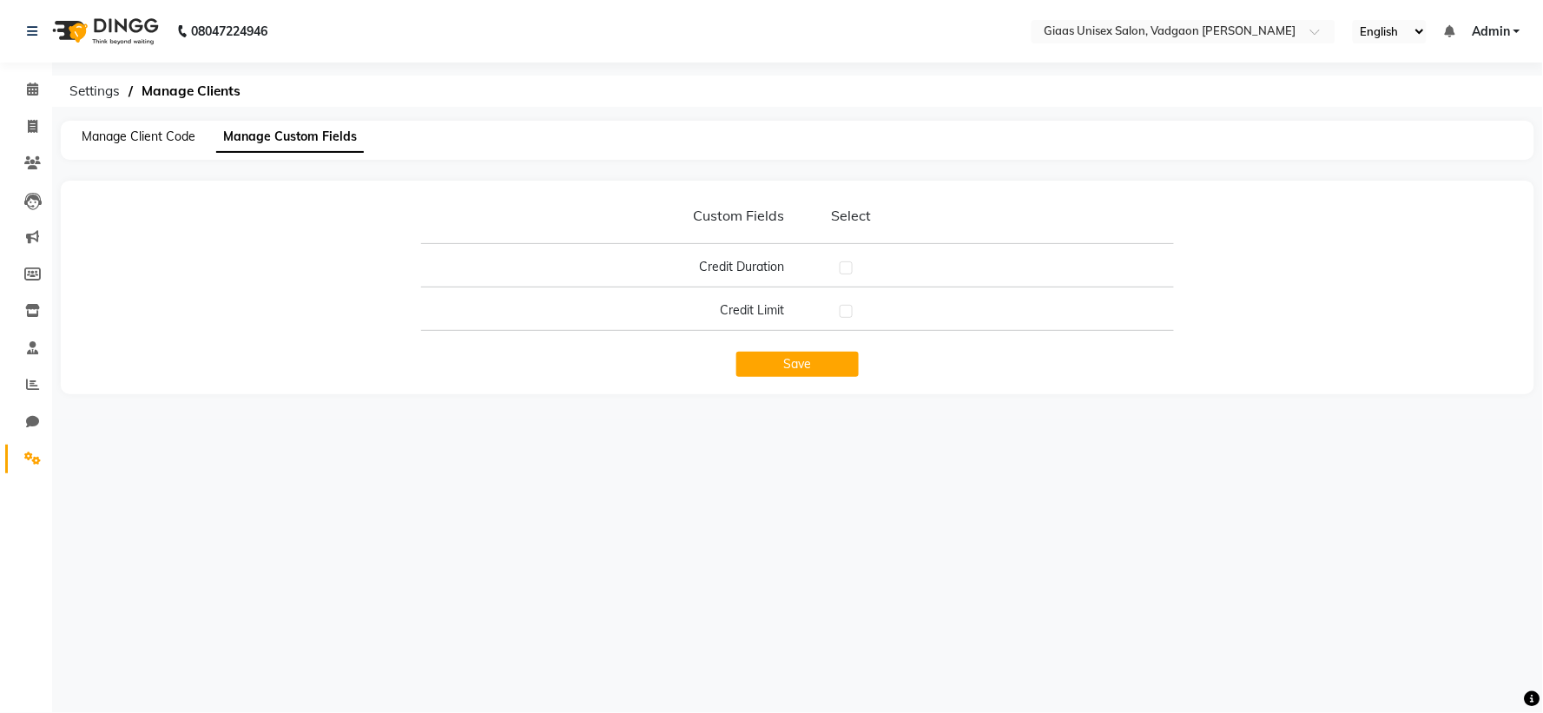
click at [156, 142] on span "Manage Client Code" at bounding box center [139, 137] width 114 height 16
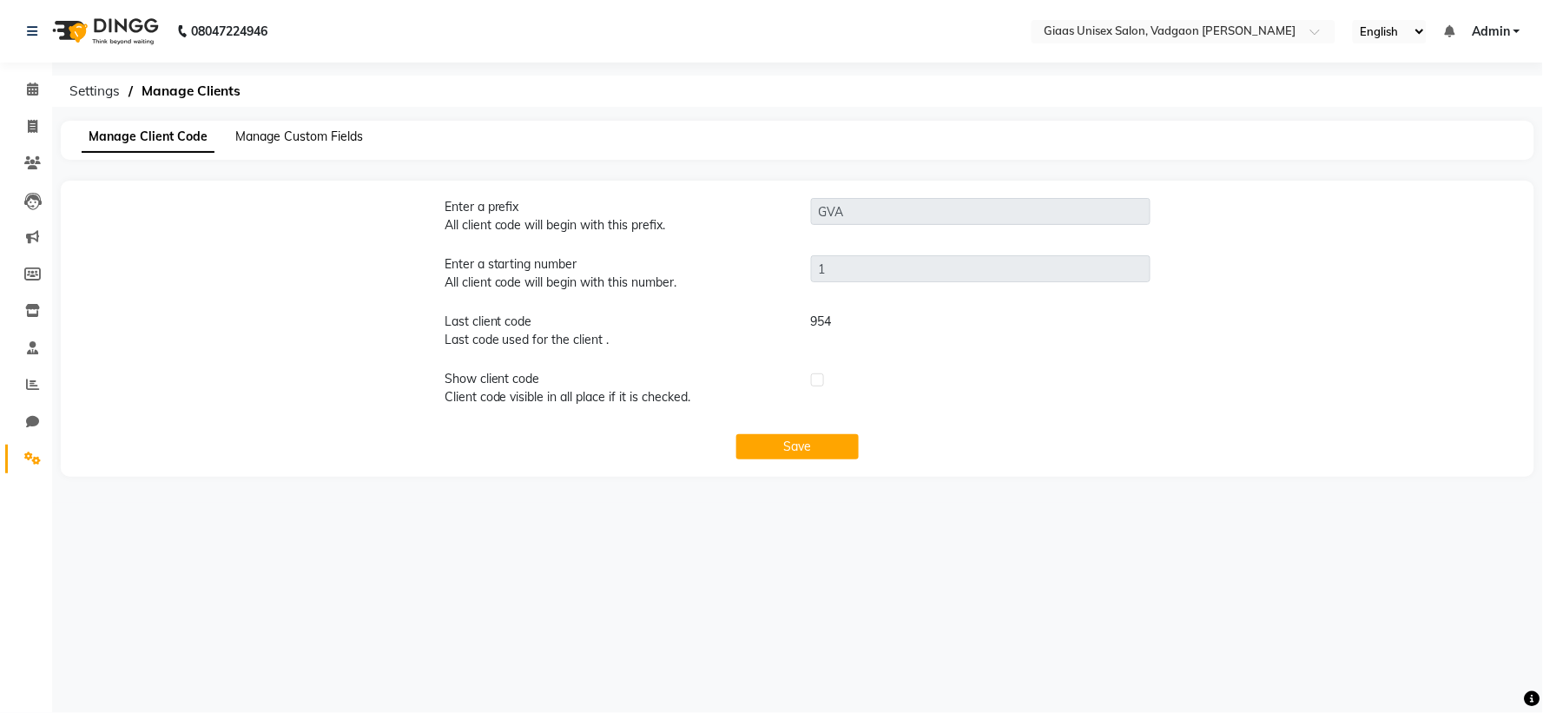
click at [297, 139] on span "Manage Custom Fields" at bounding box center [299, 137] width 128 height 16
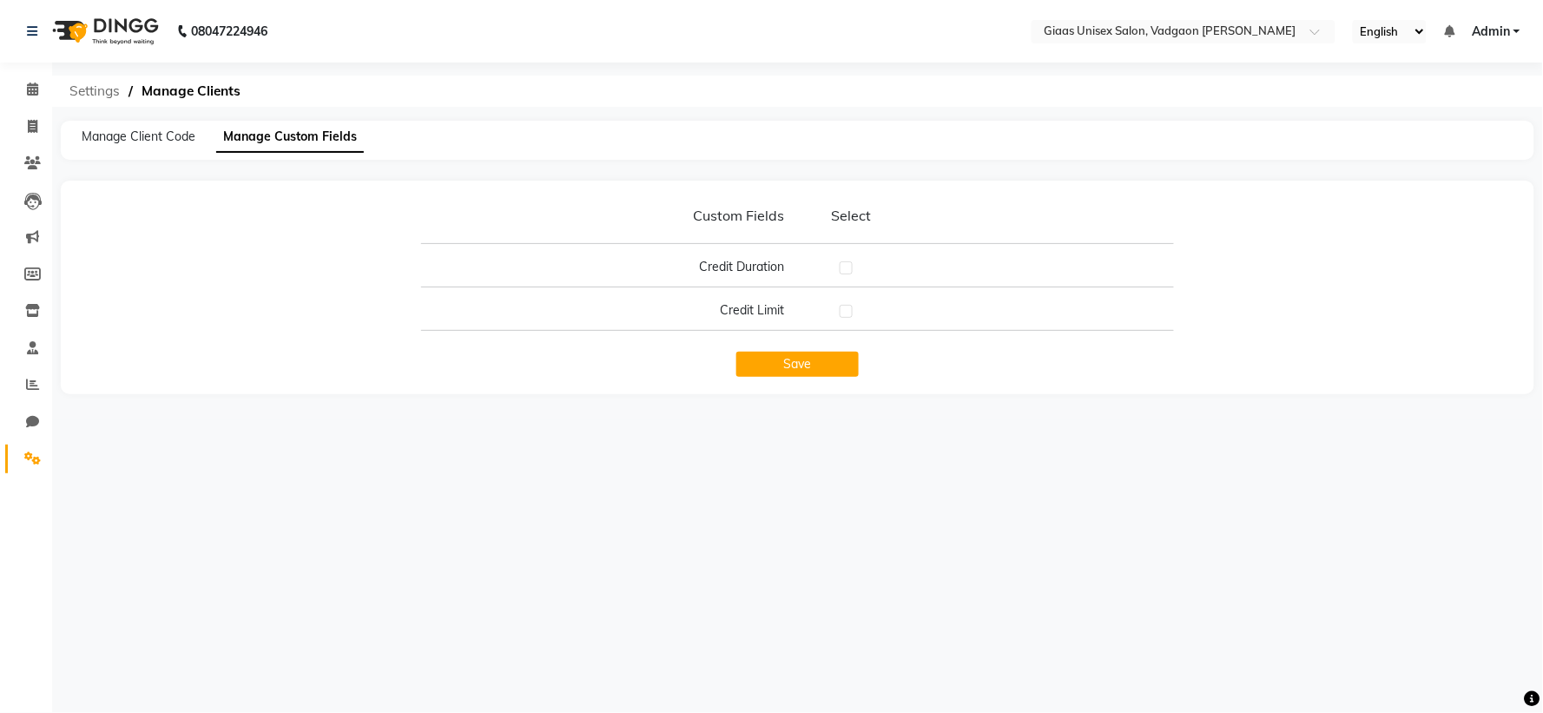
click at [98, 82] on span "Settings" at bounding box center [95, 91] width 68 height 31
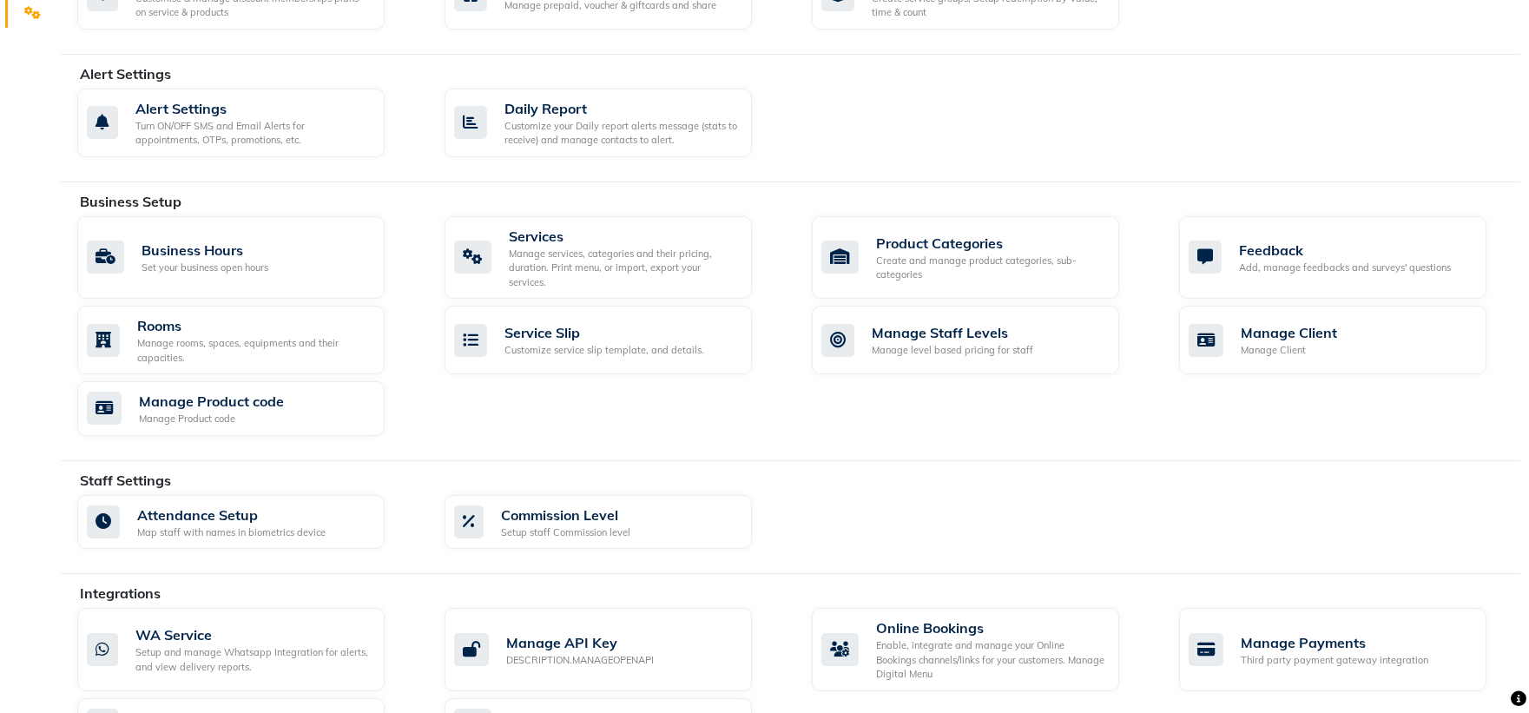
scroll to position [446, 0]
click at [292, 331] on div "Rooms" at bounding box center [254, 324] width 234 height 21
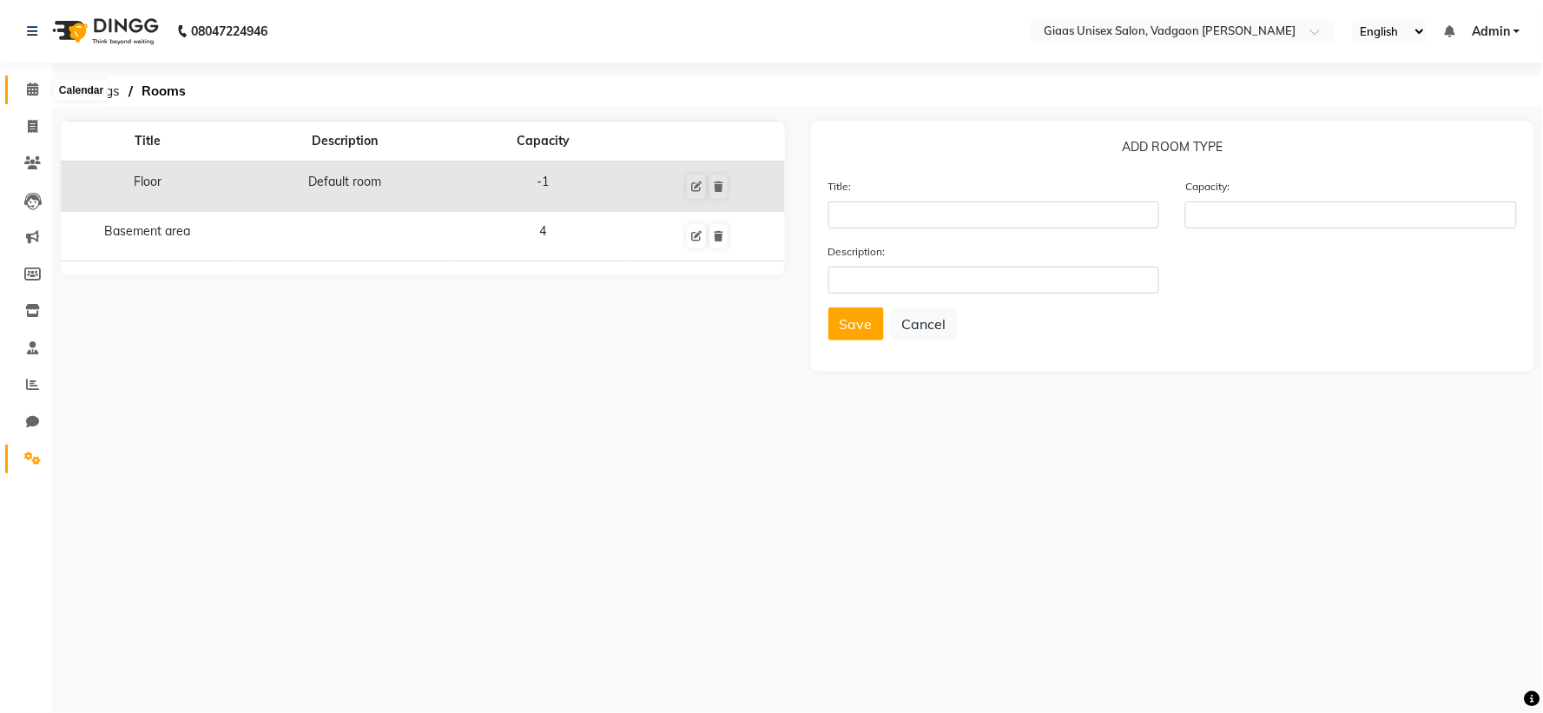
click at [27, 93] on icon at bounding box center [32, 89] width 11 height 13
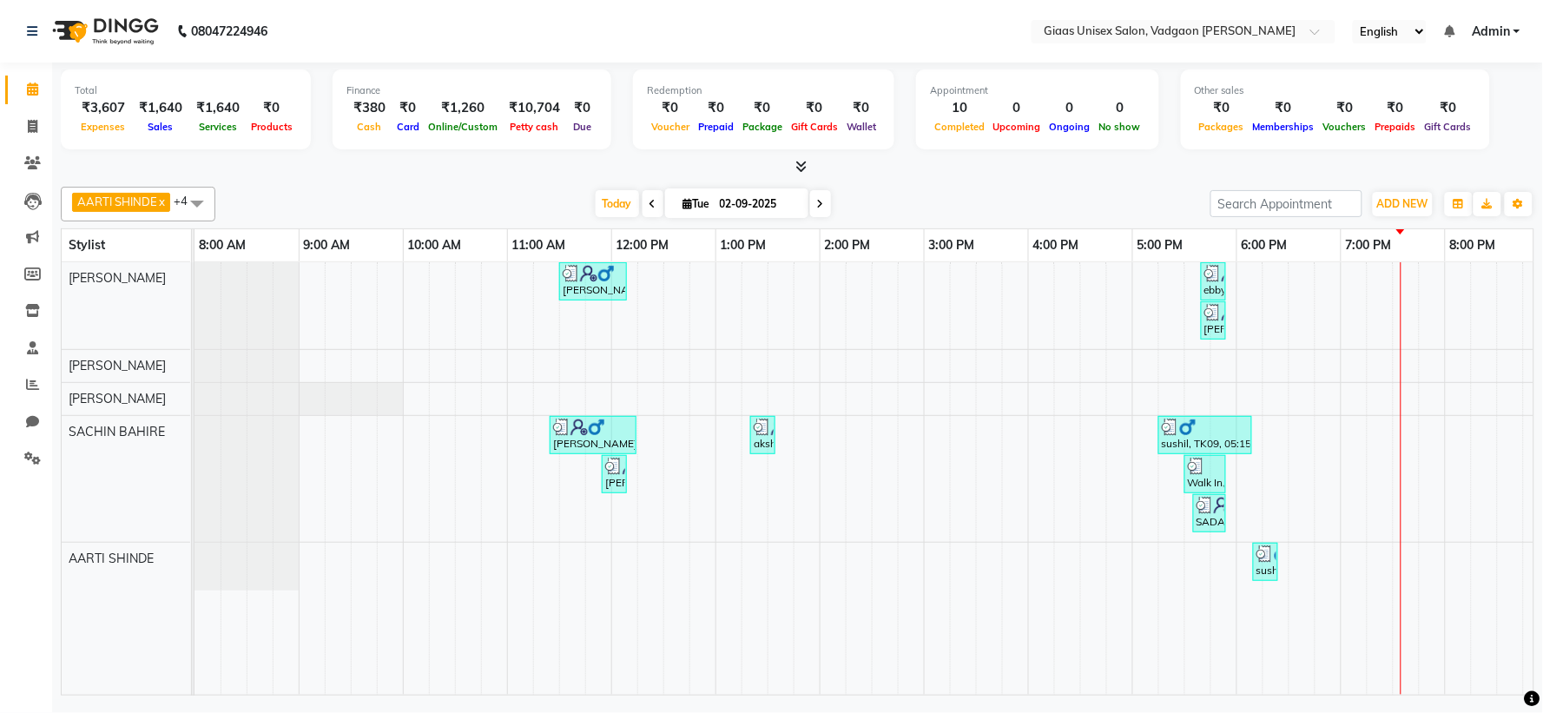
drag, startPoint x: 20, startPoint y: 637, endPoint x: 15, endPoint y: 623, distance: 15.7
click at [17, 629] on div "Calendar Invoice Clients Leads Marketing Members Inventory Staff Reports Chat S…" at bounding box center [117, 368] width 234 height 637
click at [461, 108] on div "₹1,260" at bounding box center [463, 108] width 78 height 20
click at [509, 116] on div "₹10,704" at bounding box center [534, 108] width 65 height 20
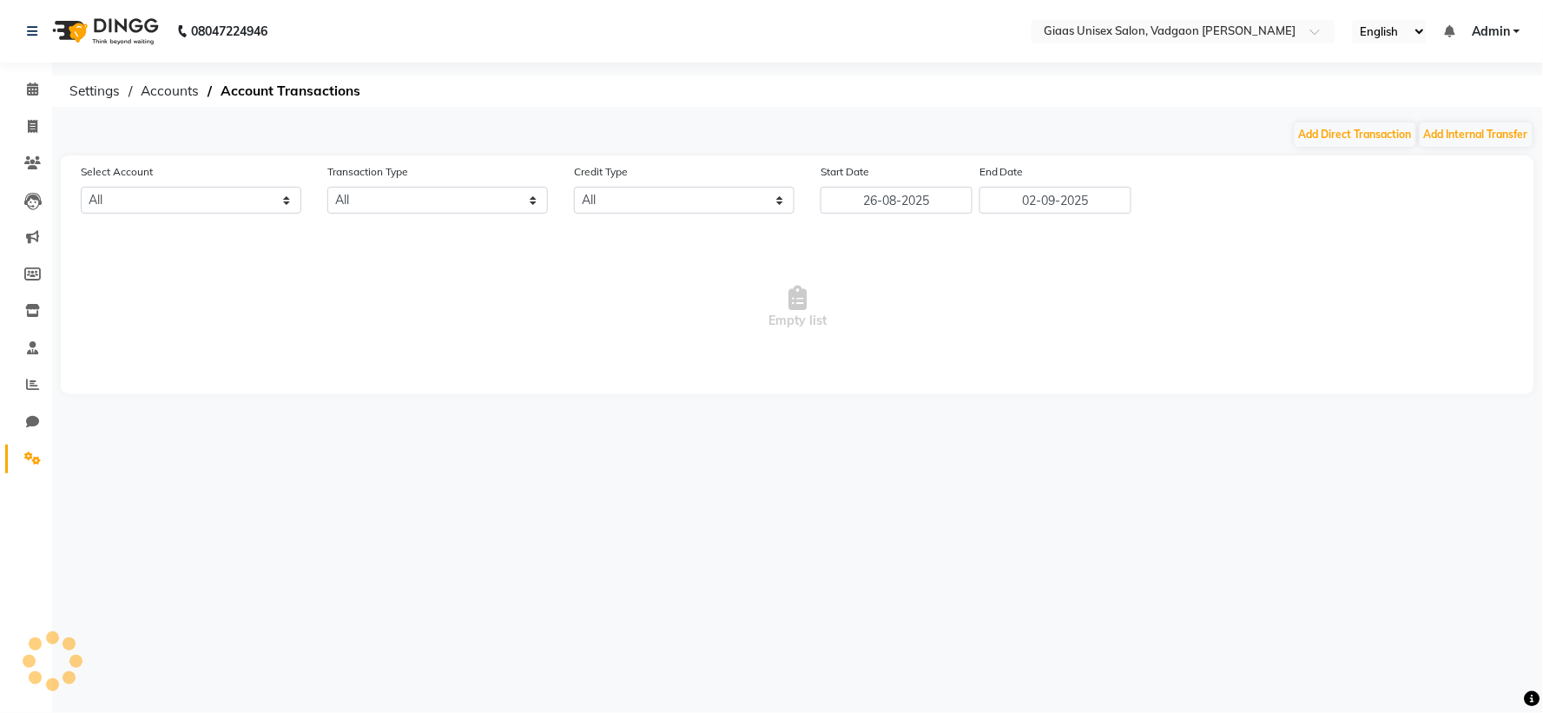
select select "7144"
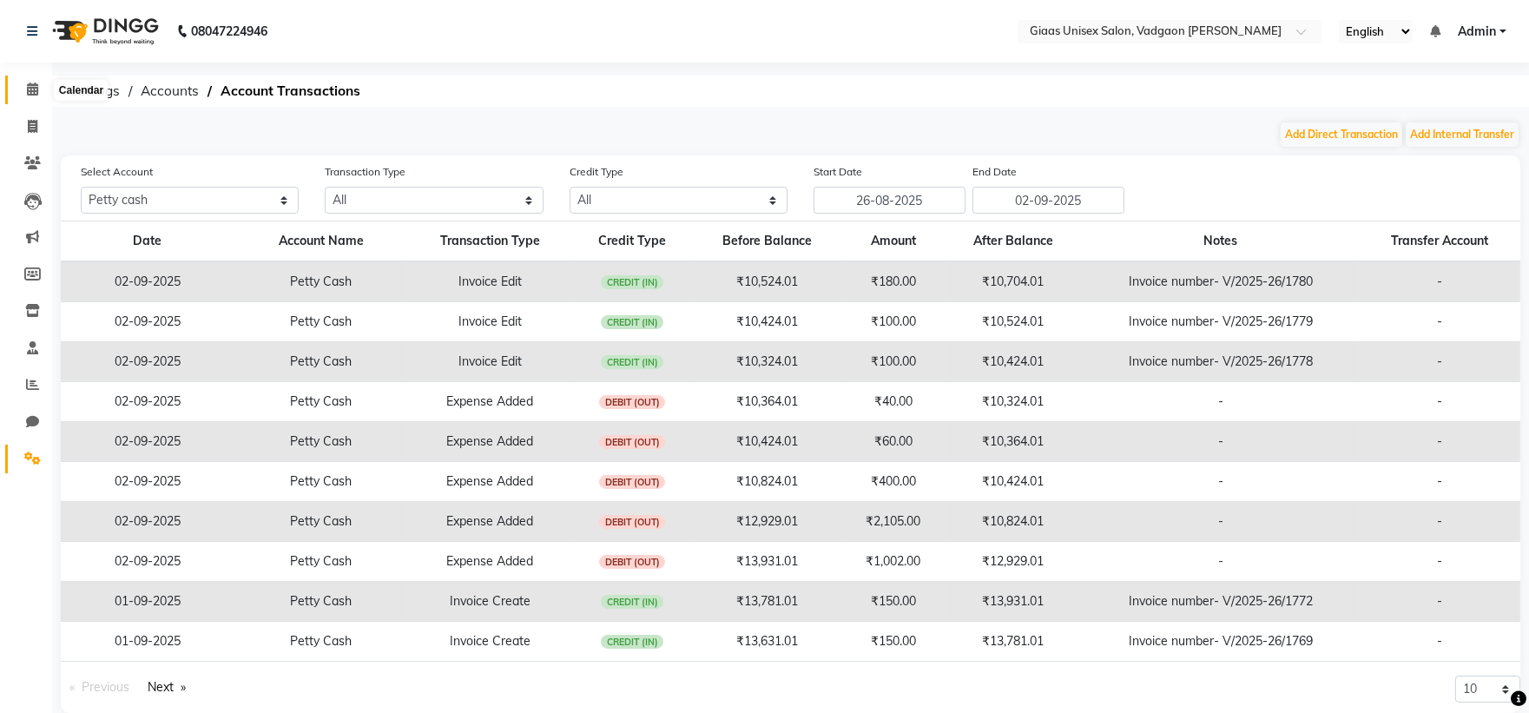
click at [27, 92] on icon at bounding box center [32, 89] width 11 height 13
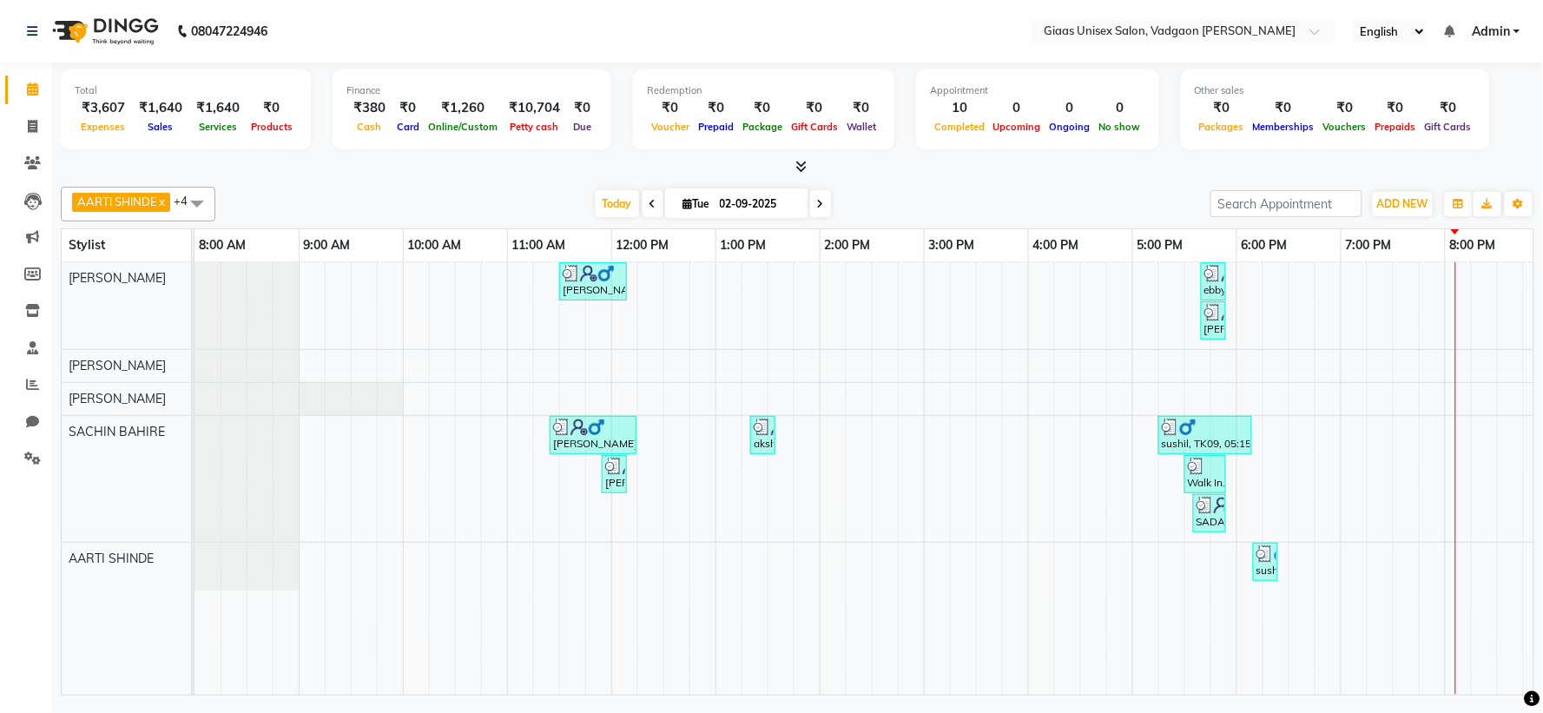
click at [747, 252] on link "1:00 PM" at bounding box center [744, 245] width 55 height 25
